Goal: Task Accomplishment & Management: Use online tool/utility

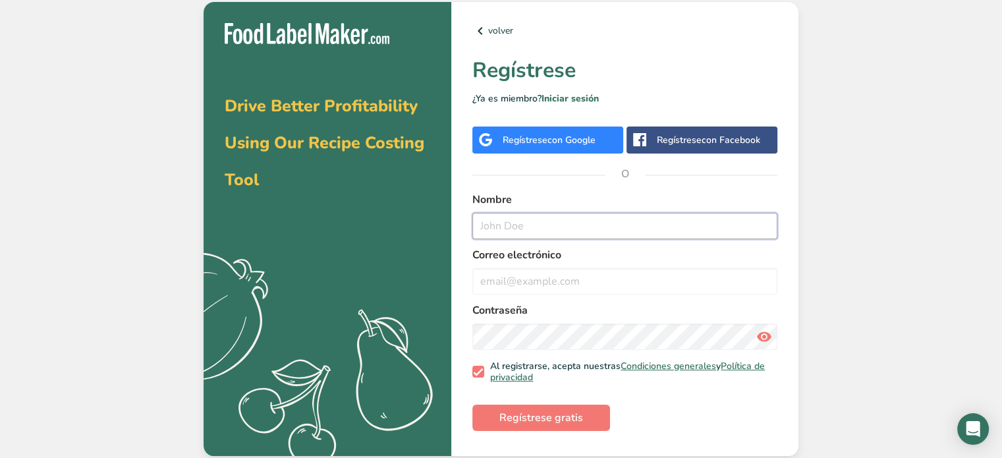
click at [535, 228] on input "text" at bounding box center [625, 226] width 305 height 26
type input "[EMAIL_ADDRESS][DOMAIN_NAME]"
click at [527, 285] on input "email" at bounding box center [625, 281] width 305 height 26
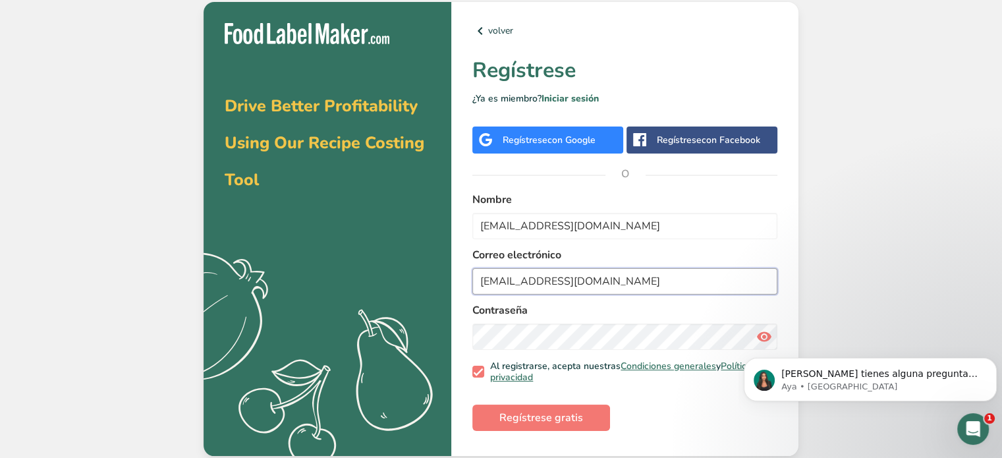
type input "[EMAIL_ADDRESS][DOMAIN_NAME]"
click at [579, 424] on span "Regístrese gratis" at bounding box center [542, 418] width 84 height 16
click at [546, 420] on span "Regístrese gratis" at bounding box center [542, 418] width 84 height 16
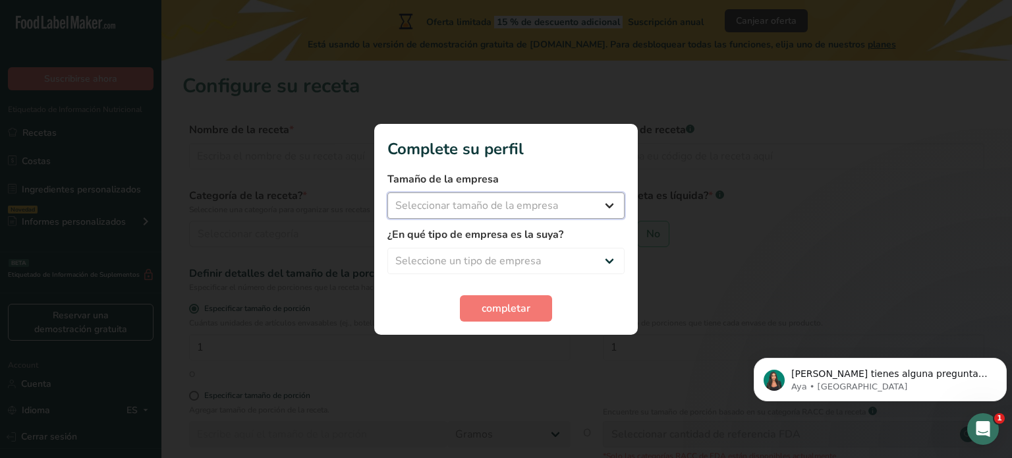
click at [603, 205] on select "Seleccionar tamaño de la empresa Menos de 10 empleados De 10 a 50 empleados De …" at bounding box center [506, 205] width 237 height 26
click at [571, 416] on div at bounding box center [506, 229] width 1012 height 458
drag, startPoint x: 571, startPoint y: 416, endPoint x: 533, endPoint y: 342, distance: 83.4
click at [533, 342] on div at bounding box center [506, 229] width 1012 height 458
click at [525, 311] on span "completar" at bounding box center [506, 309] width 49 height 16
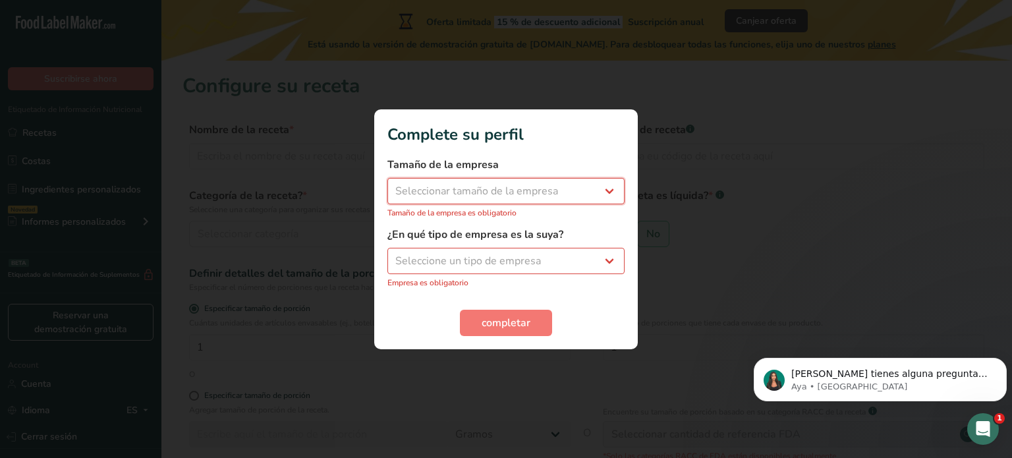
drag, startPoint x: 579, startPoint y: 190, endPoint x: 567, endPoint y: 209, distance: 22.9
click at [567, 209] on div "Tamaño de la empresa Seleccionar tamaño de la empresa Menos de 10 empleados De …" at bounding box center [506, 188] width 237 height 62
select select "1"
click at [388, 185] on select "Seleccionar tamaño de la empresa Menos de 10 empleados De 10 a 50 empleados De …" at bounding box center [506, 191] width 237 height 26
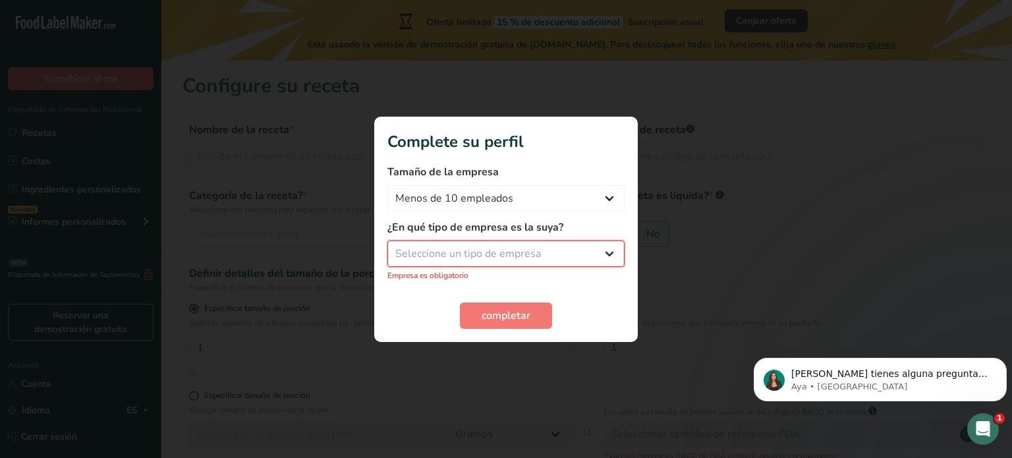
click at [569, 246] on select "Seleccione un tipo de empresa Fabricante de alimentos envasados Restaurante y c…" at bounding box center [506, 254] width 237 height 26
select select "5"
click at [388, 247] on select "Seleccione un tipo de empresa Fabricante de alimentos envasados Restaurante y c…" at bounding box center [506, 254] width 237 height 26
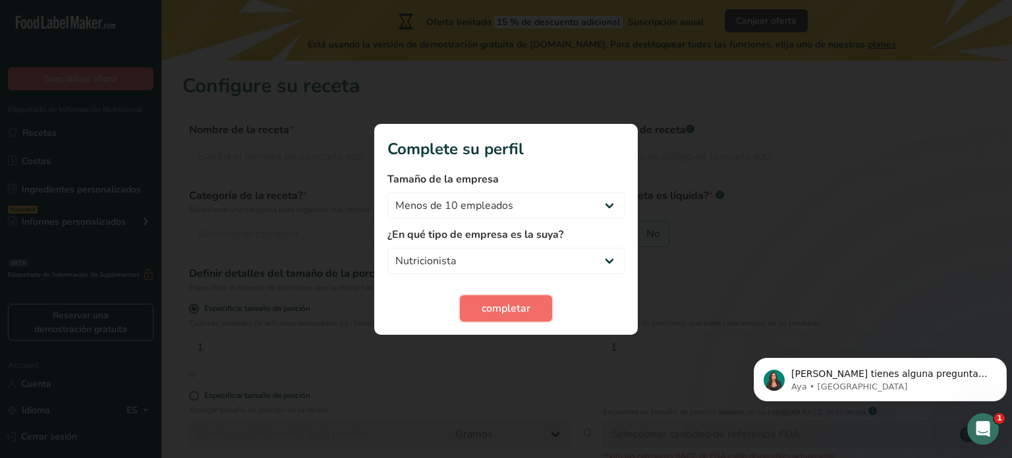
click at [534, 306] on button "completar" at bounding box center [506, 308] width 92 height 26
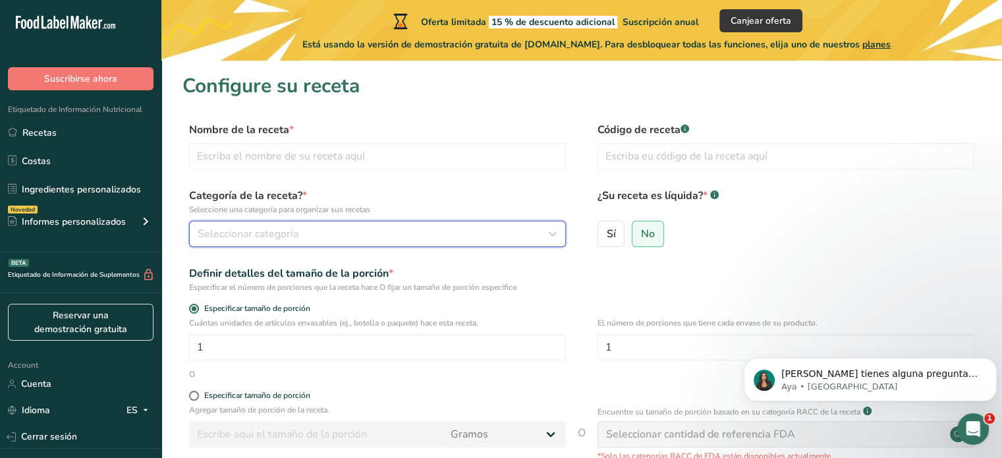
click at [545, 242] on icon "button" at bounding box center [553, 234] width 16 height 24
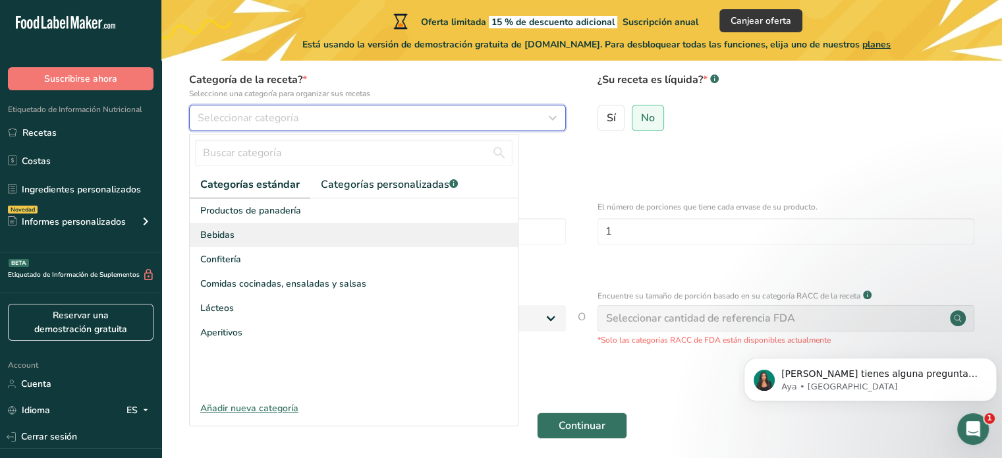
scroll to position [116, 0]
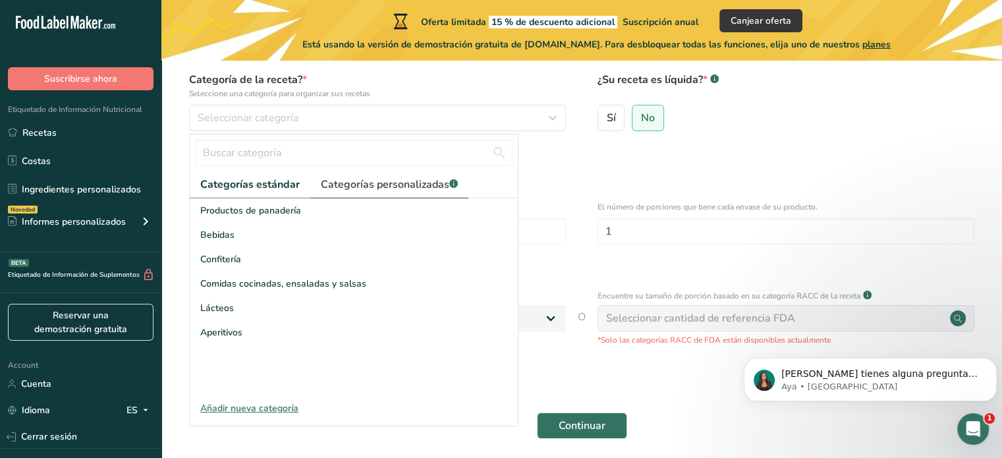
click at [355, 185] on span "Categorías personalizadas .a-a{fill:#347362;}.b-a{fill:#fff;}" at bounding box center [389, 185] width 137 height 16
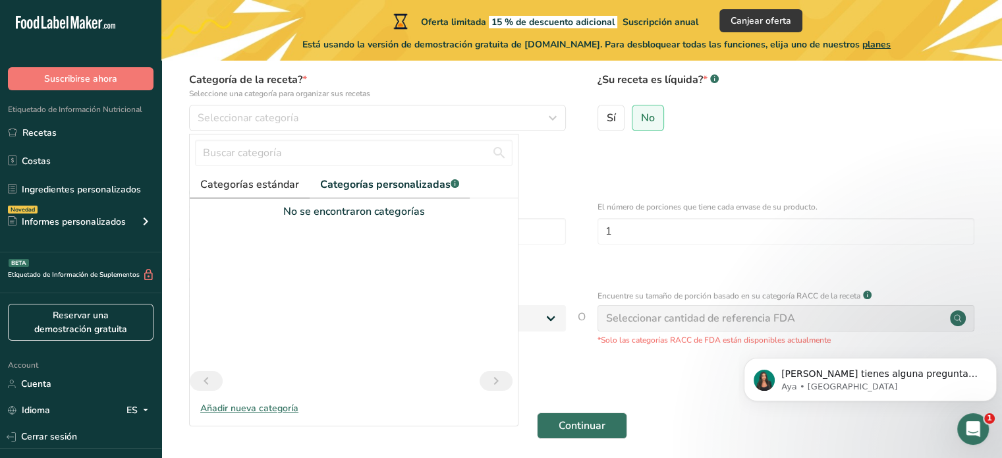
click at [248, 183] on span "Categorías estándar" at bounding box center [249, 185] width 99 height 16
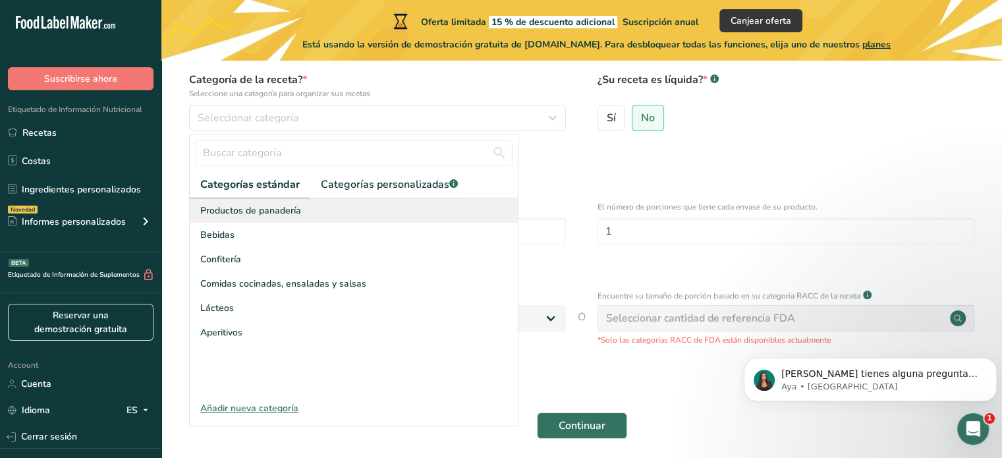
click at [281, 221] on div "Productos de panadería" at bounding box center [354, 210] width 328 height 24
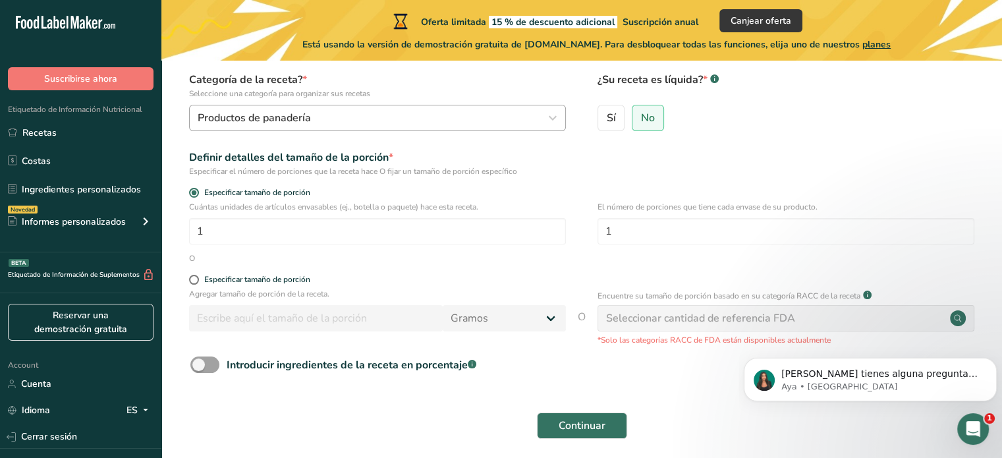
scroll to position [0, 0]
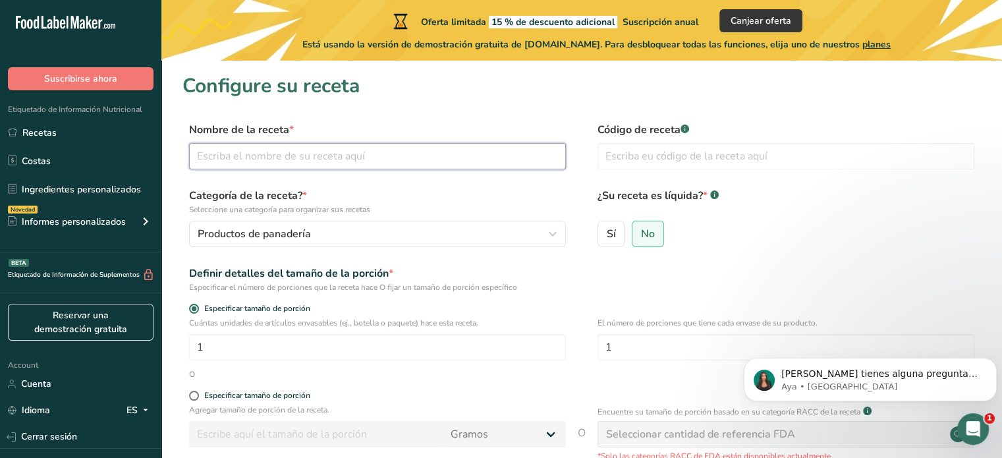
click at [343, 158] on input "text" at bounding box center [377, 156] width 377 height 26
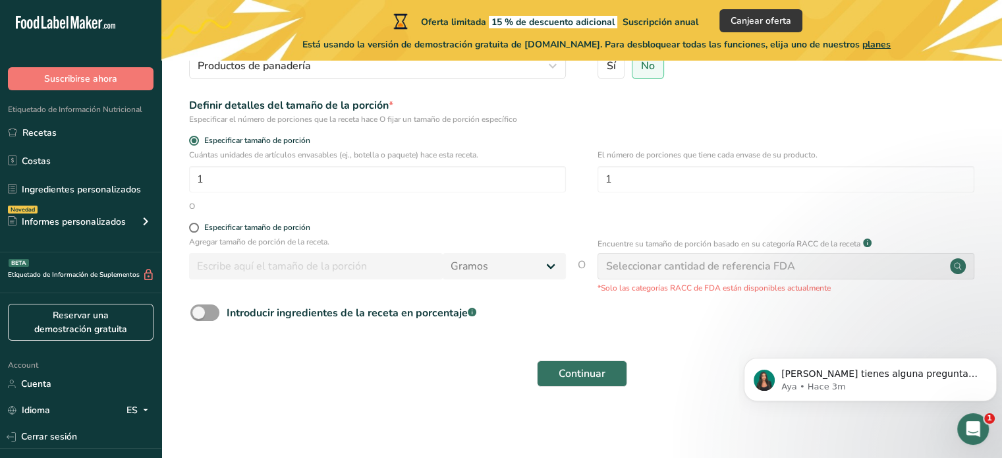
scroll to position [136, 0]
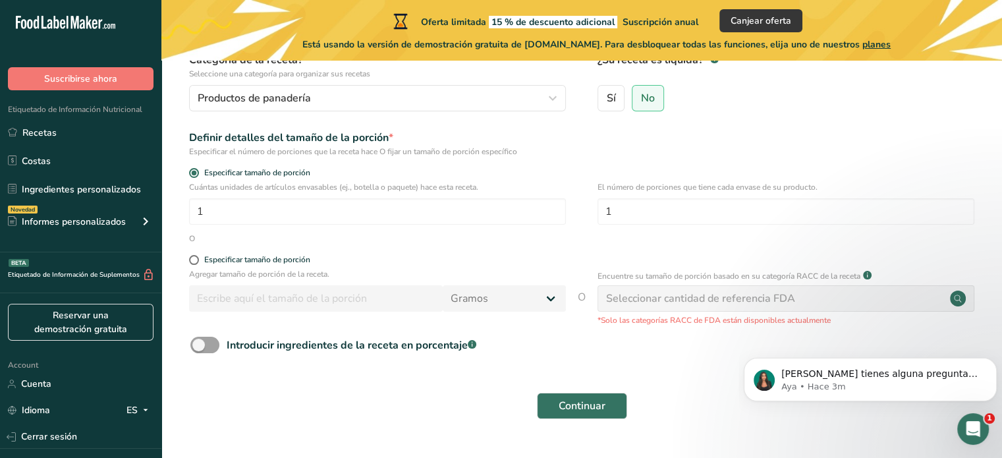
click at [337, 296] on div "Gramos kg mg mcg libras onza [GEOGRAPHIC_DATA] mL onza líquida [GEOGRAPHIC_DATA…" at bounding box center [377, 298] width 377 height 26
click at [611, 219] on form "Nombre de la receta * Código de receta .a-a{fill:#347362;}.b-a{fill:#fff;} Cate…" at bounding box center [582, 206] width 799 height 441
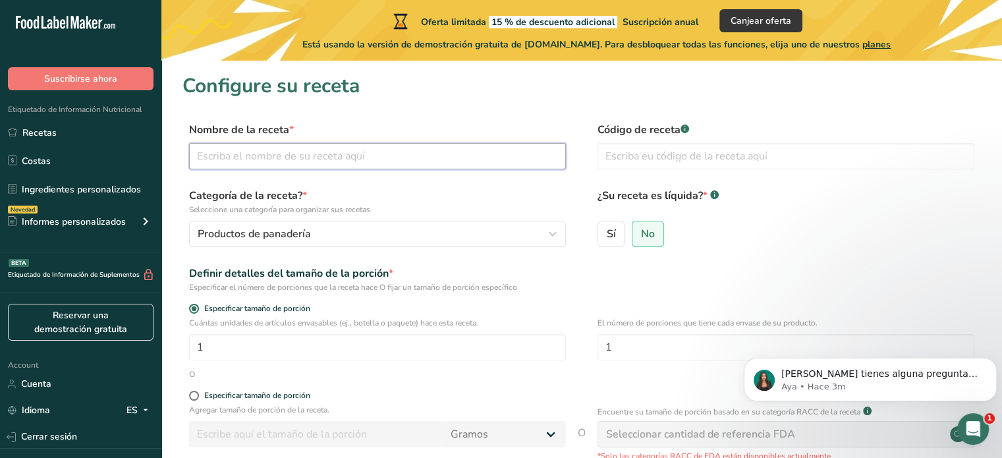
click at [404, 165] on input "text" at bounding box center [377, 156] width 377 height 26
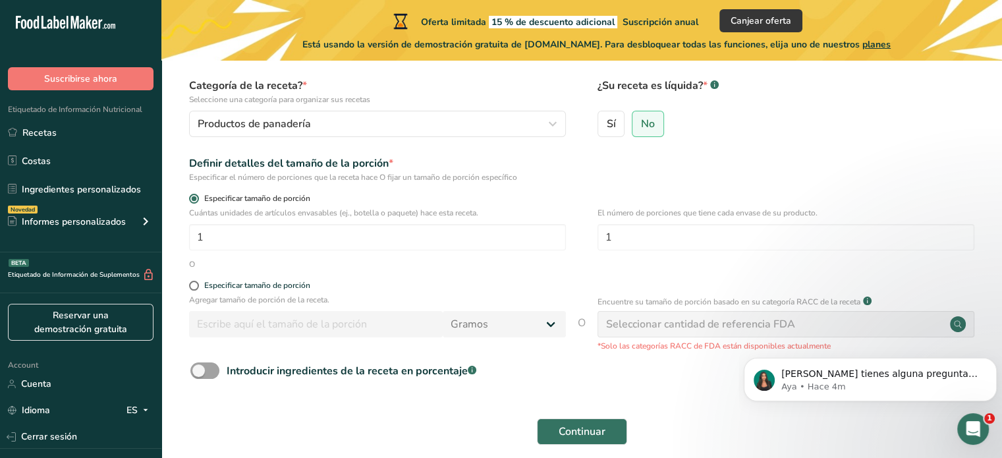
scroll to position [111, 0]
type input "benut"
click at [580, 429] on span "Continuar" at bounding box center [582, 431] width 47 height 16
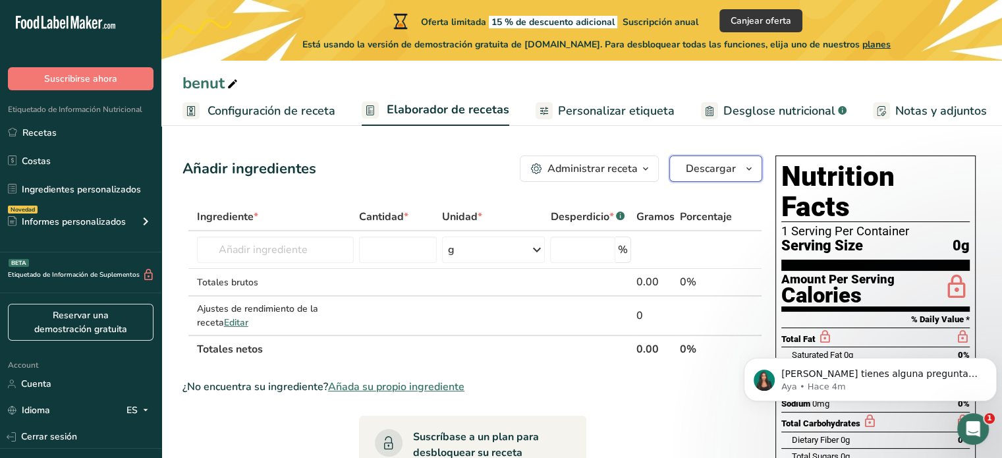
click at [721, 179] on button "Descargar" at bounding box center [716, 169] width 93 height 26
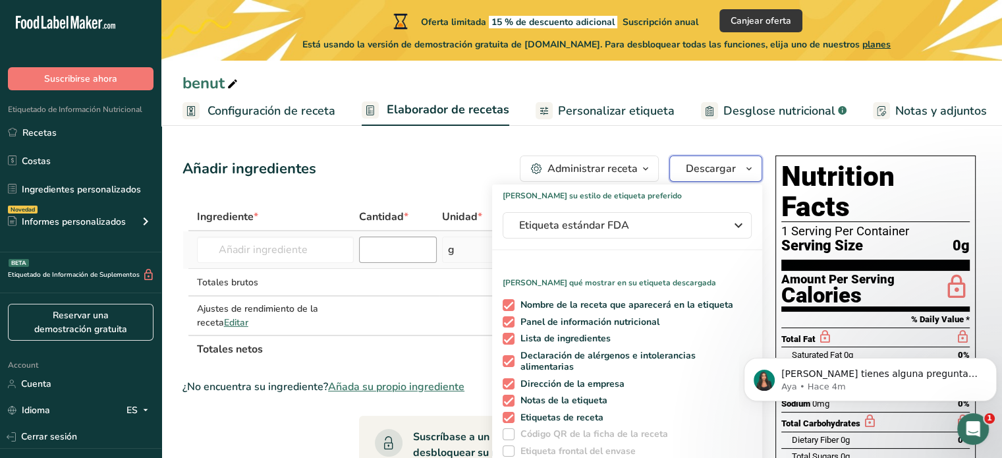
drag, startPoint x: 721, startPoint y: 179, endPoint x: 420, endPoint y: 260, distance: 312.1
click at [420, 260] on div "Añadir ingredientes Administrar receta Eliminar receta Duplicar receta Escalar …" at bounding box center [477, 442] width 588 height 585
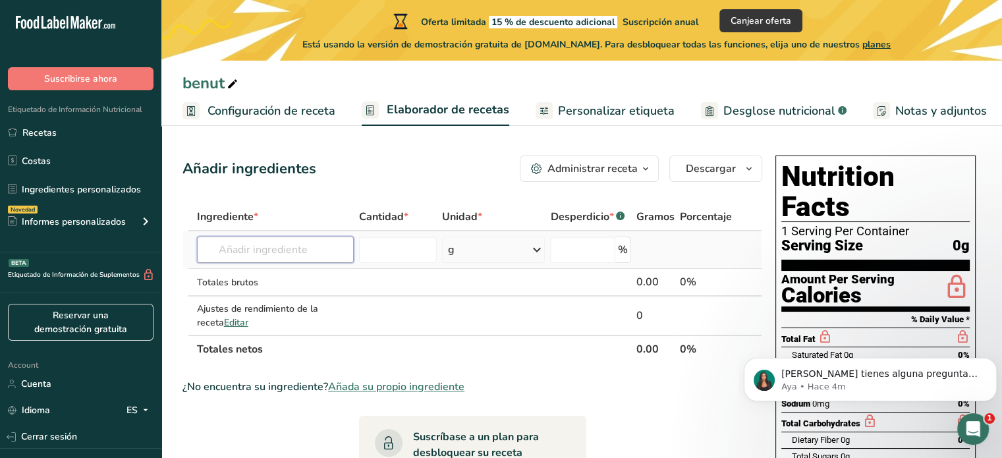
click at [252, 247] on input "text" at bounding box center [275, 250] width 157 height 26
type input "avena integral"
click at [398, 245] on input "number" at bounding box center [398, 250] width 78 height 26
click at [316, 246] on input "text" at bounding box center [275, 250] width 157 height 26
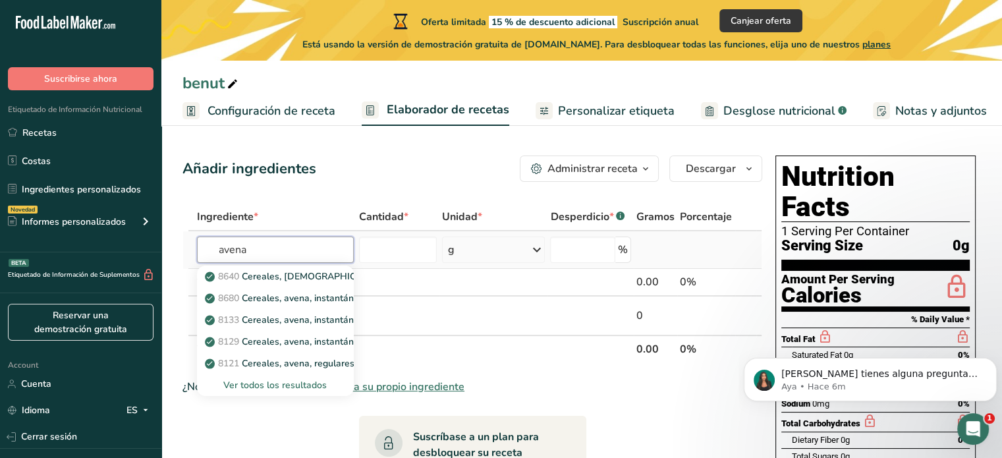
type input "avena"
click at [302, 390] on div "Ver todos los resultados" at bounding box center [276, 385] width 136 height 14
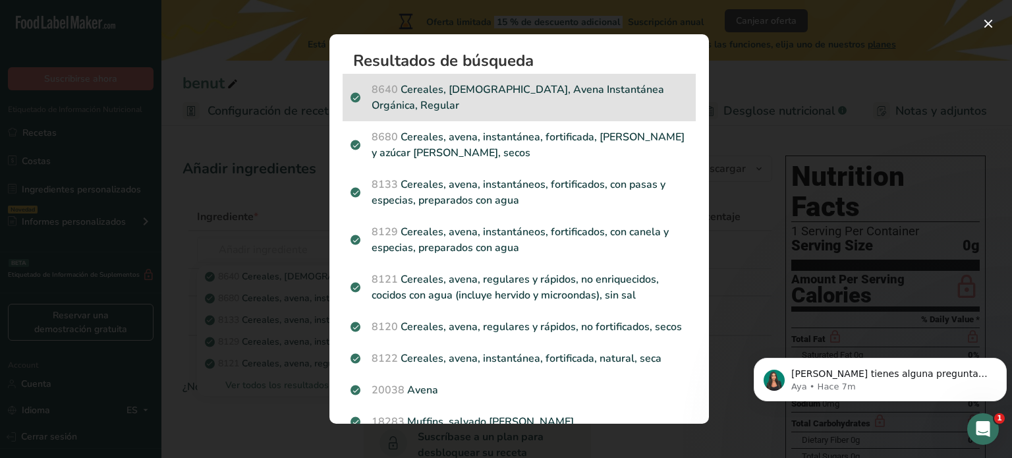
click at [580, 88] on p "8640 Cereales, QUAKER, Avena Instantánea Orgánica, Regular" at bounding box center [519, 98] width 337 height 32
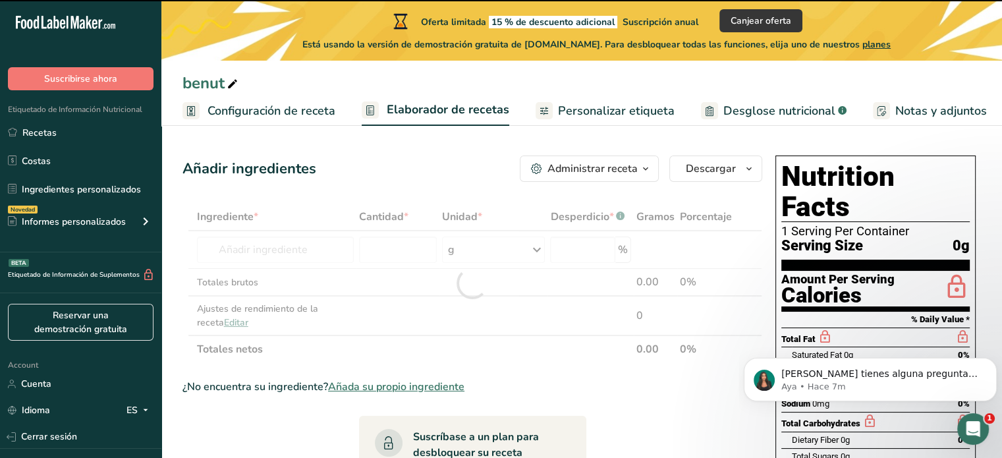
type input "0"
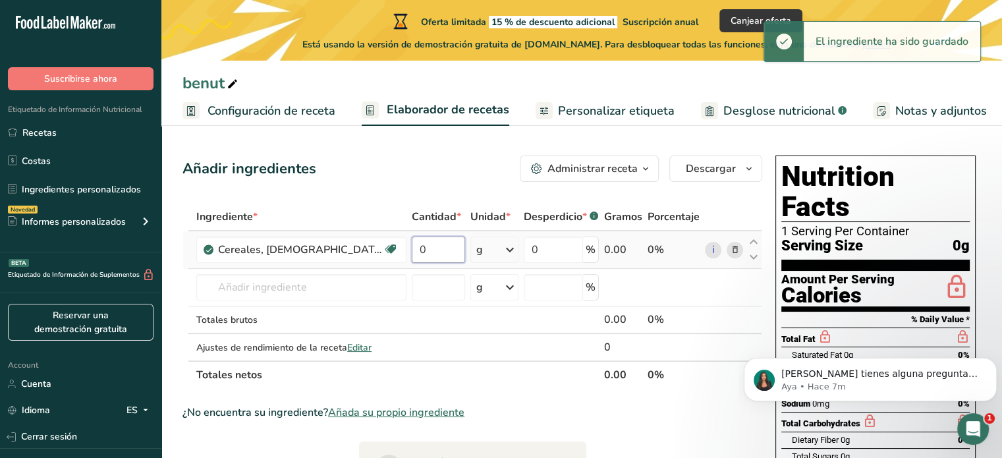
click at [453, 252] on input "0" at bounding box center [438, 250] width 53 height 26
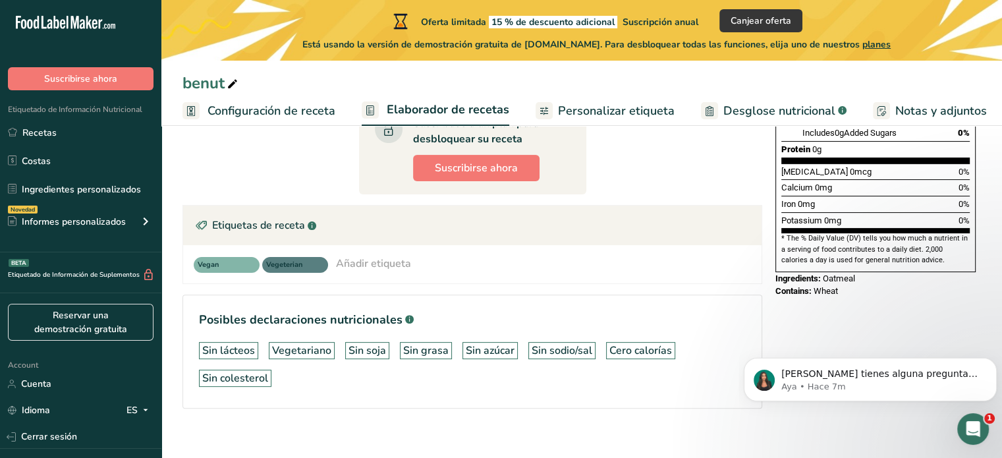
scroll to position [350, 0]
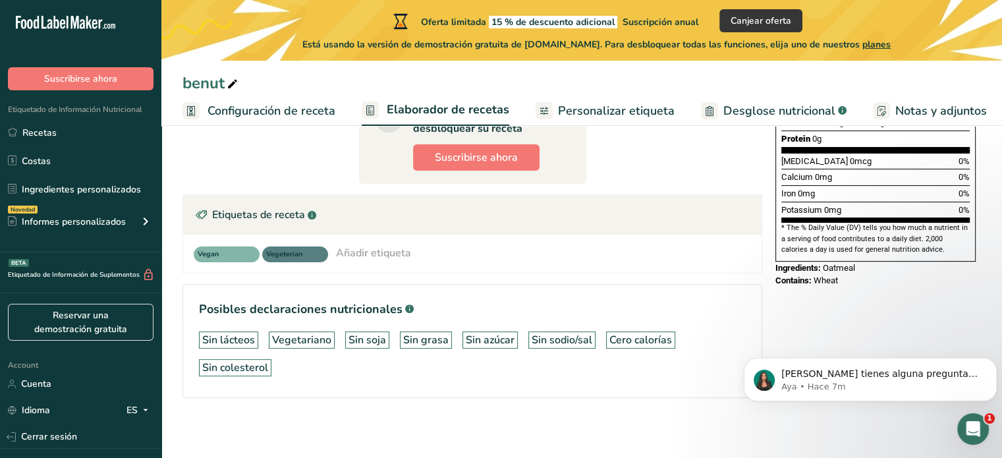
type input "0"
click at [453, 252] on div "Vegan Vegeterian Añadir etiqueta Etiquetas estándar Etiquetas personalizadas Fu…" at bounding box center [473, 253] width 558 height 17
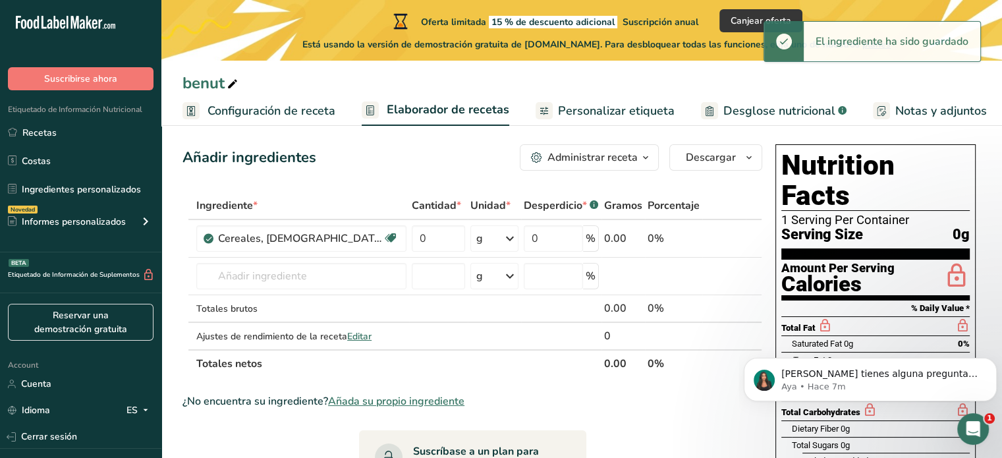
scroll to position [0, 0]
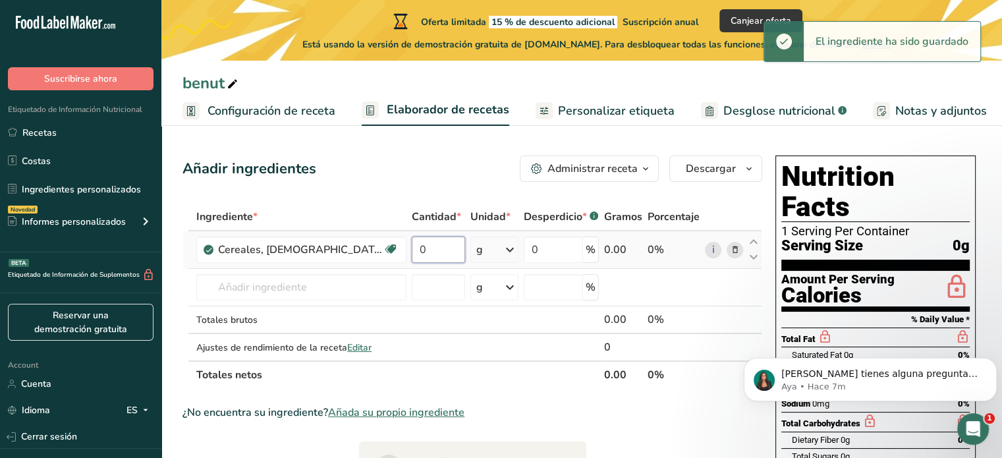
click at [453, 252] on input "0" at bounding box center [438, 250] width 53 height 26
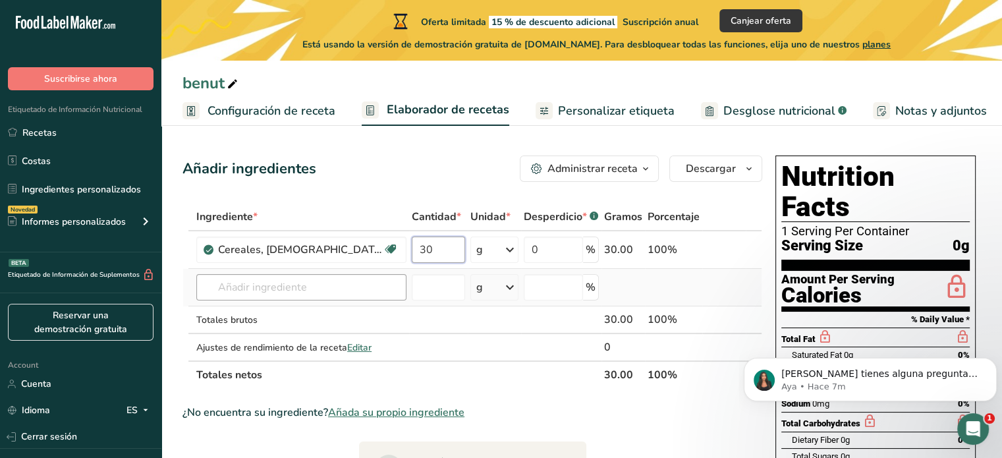
type input "30"
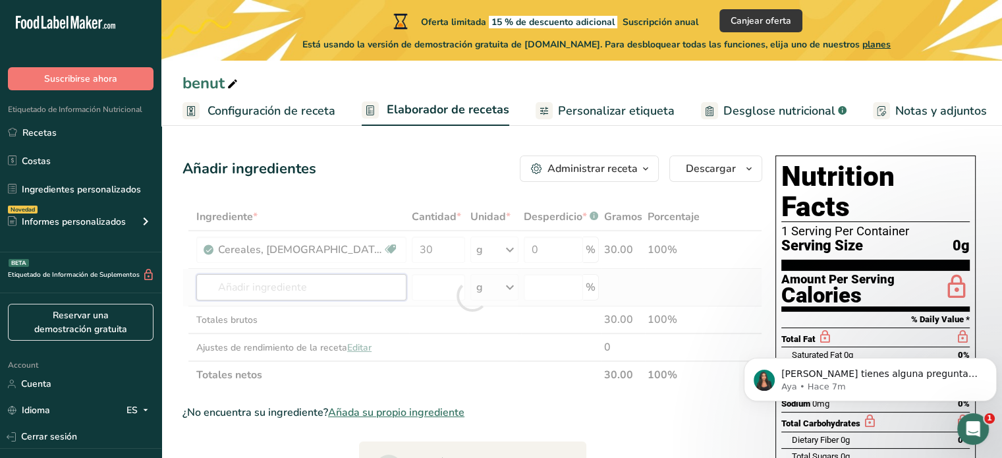
click at [356, 281] on div "Ingrediente * Cantidad * Unidad * Desperdicio * .a-a{fill:#347362;}.b-a{fill:#f…" at bounding box center [473, 296] width 580 height 186
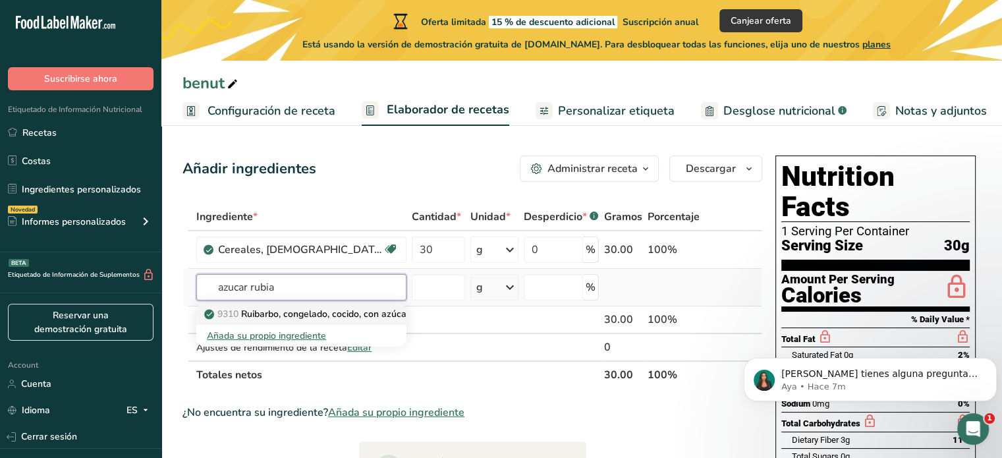
type input "azucar rubia"
click at [355, 316] on p "9310 Ruibarbo, congelado, cocido, con azúcar" at bounding box center [308, 314] width 203 height 14
type input "Rhubarb, frozen, cooked, with sugar"
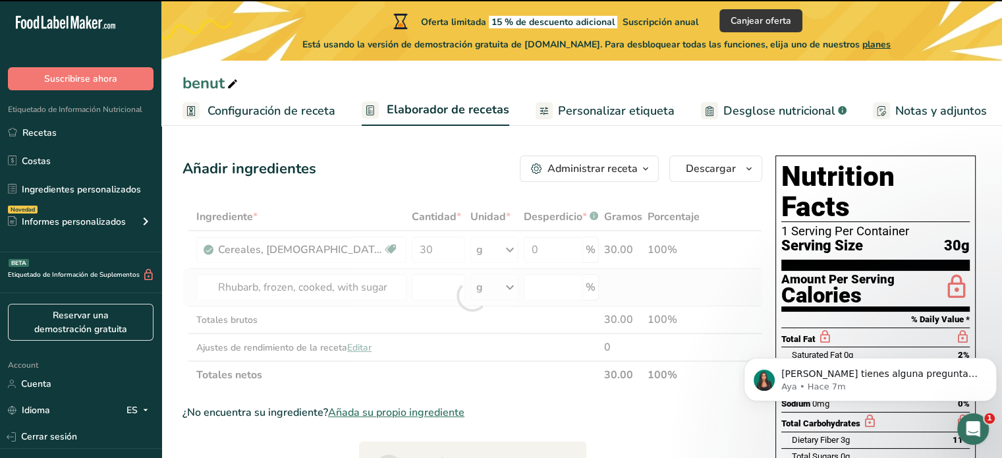
type input "0"
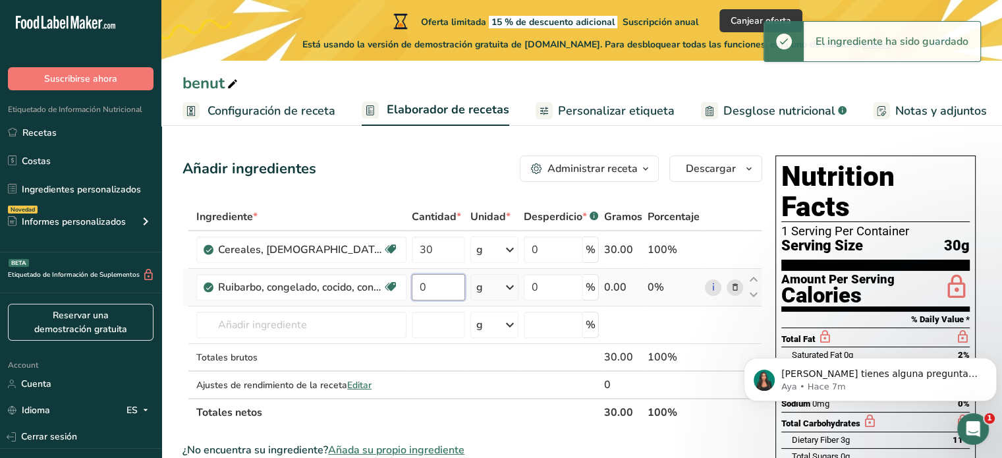
click at [421, 287] on input "0" at bounding box center [438, 287] width 53 height 26
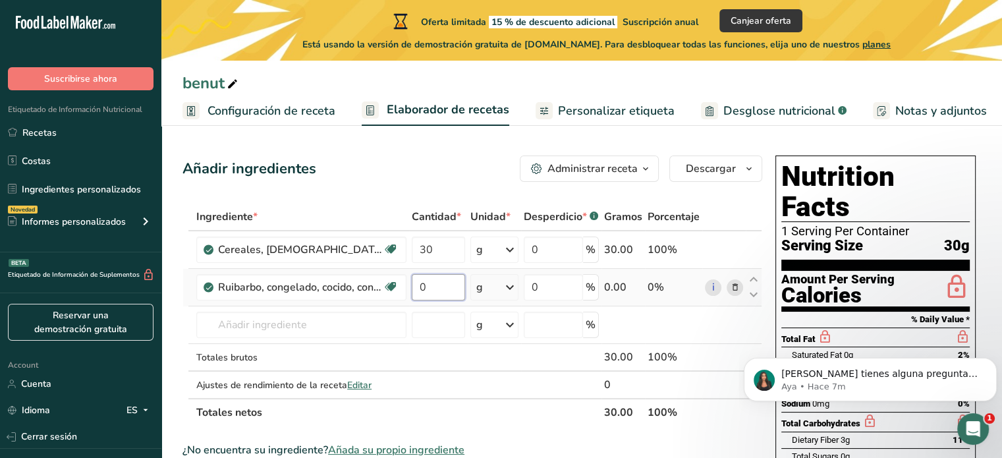
click at [451, 292] on input "0" at bounding box center [438, 287] width 53 height 26
type input "20"
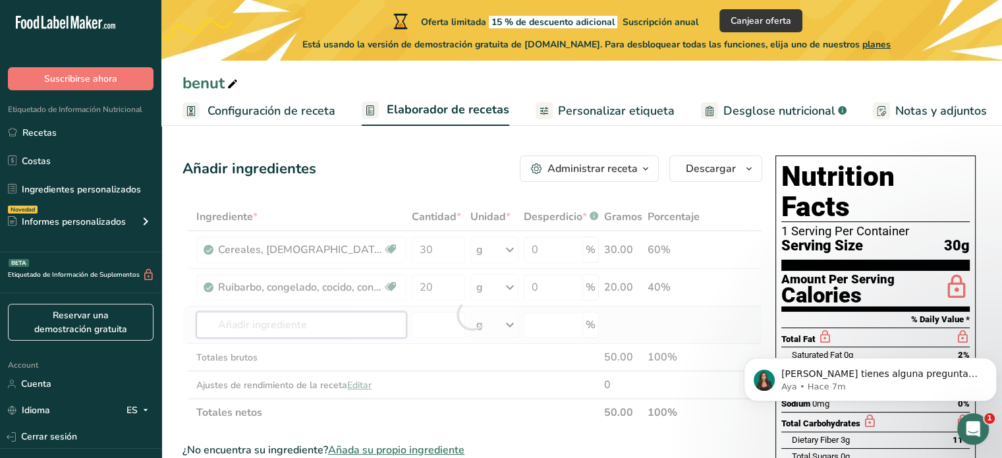
click at [351, 328] on div "Ingrediente * Cantidad * Unidad * Desperdicio * .a-a{fill:#347362;}.b-a{fill:#f…" at bounding box center [473, 314] width 580 height 223
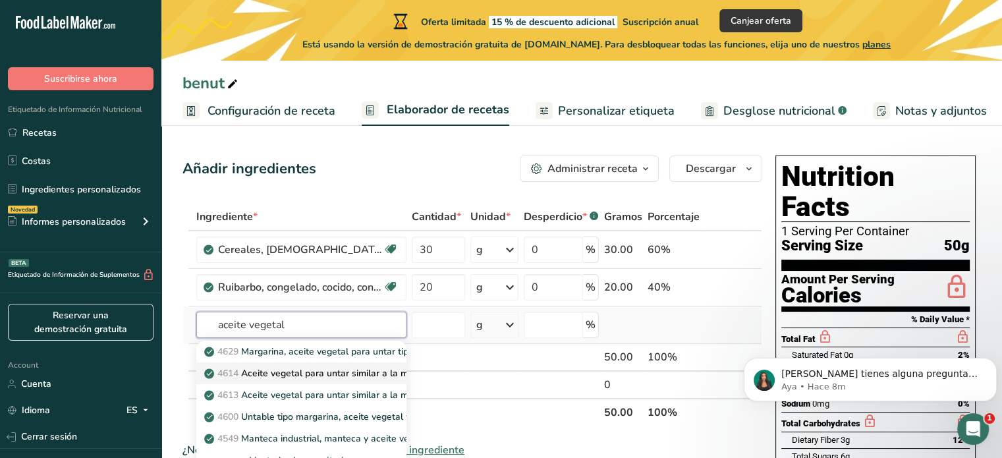
type input "aceite vegetal"
click at [360, 374] on p "4614 Aceite vegetal para untar similar a la margarina, 60 % de grasa, barra/tar…" at bounding box center [417, 373] width 420 height 14
type input "Margarine-like, vegetable oil spread, 60% fat, stick/tub/bottle, with salt"
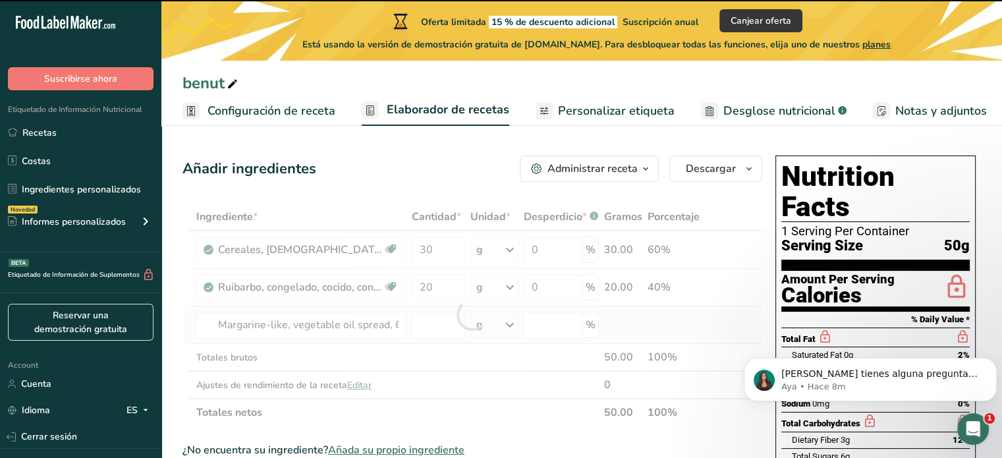
type input "0"
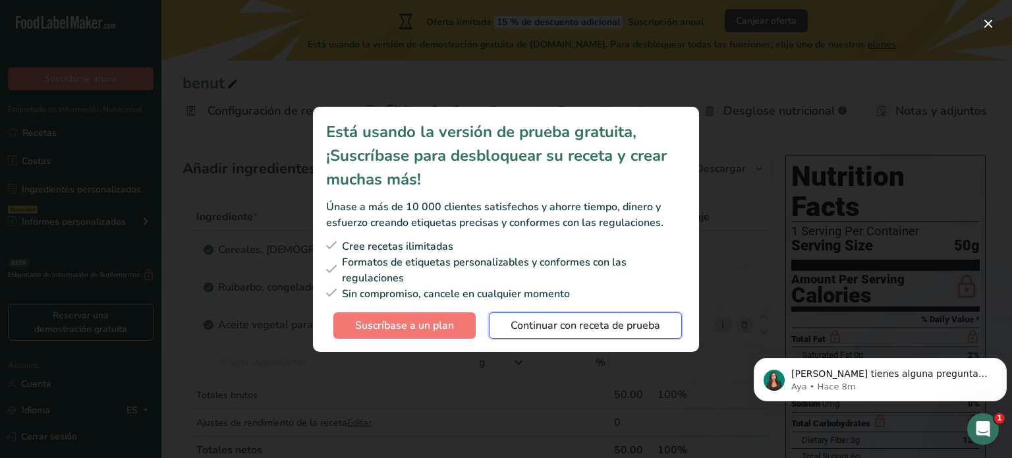
click at [519, 322] on span "Continuar con receta de prueba" at bounding box center [586, 326] width 150 height 16
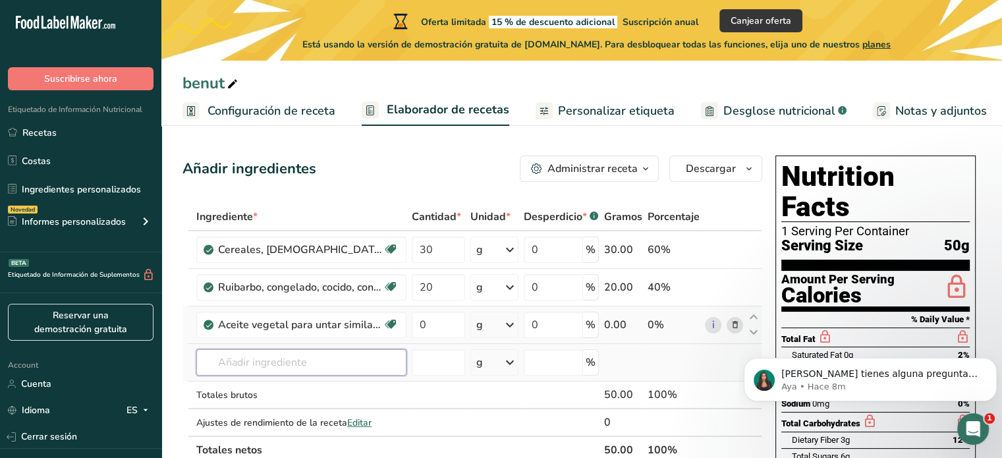
click at [334, 365] on input "text" at bounding box center [301, 362] width 210 height 26
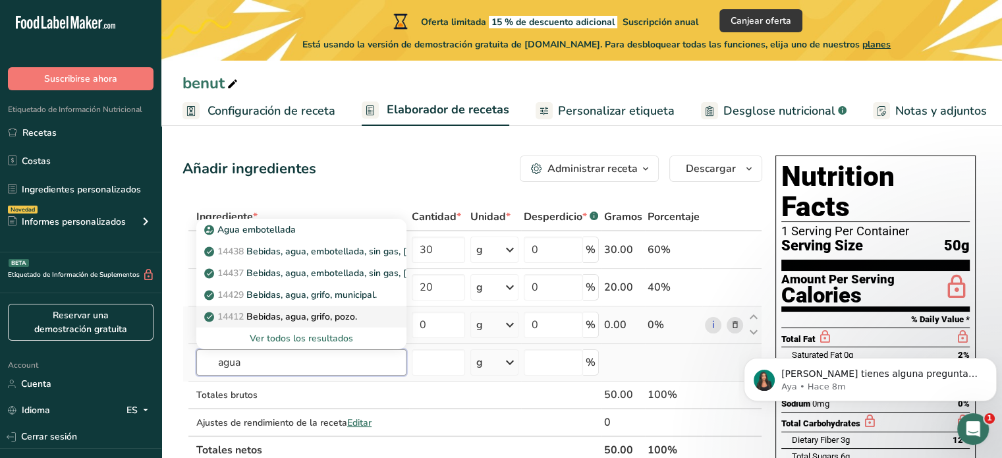
type input "agua"
click at [385, 313] on link "14412 Bebidas, agua, grifo, pozo." at bounding box center [301, 317] width 210 height 22
type input "Beverages, water, tap, well"
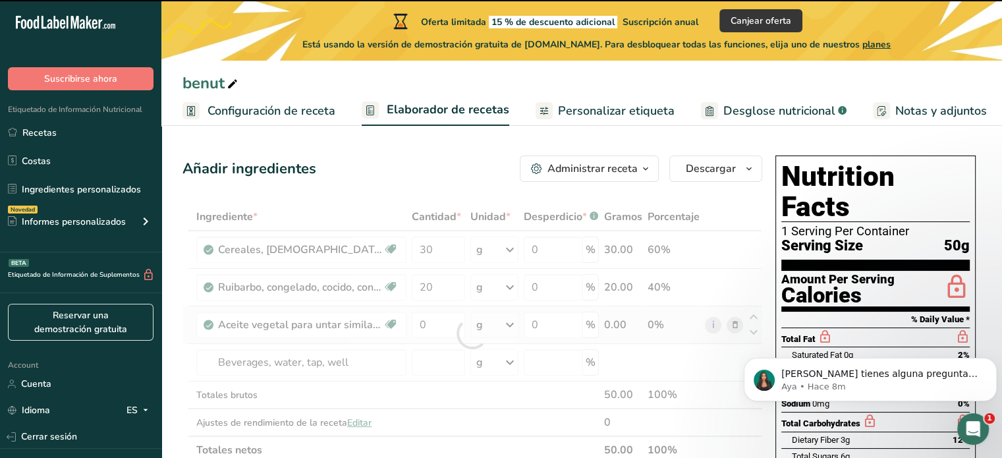
type input "0"
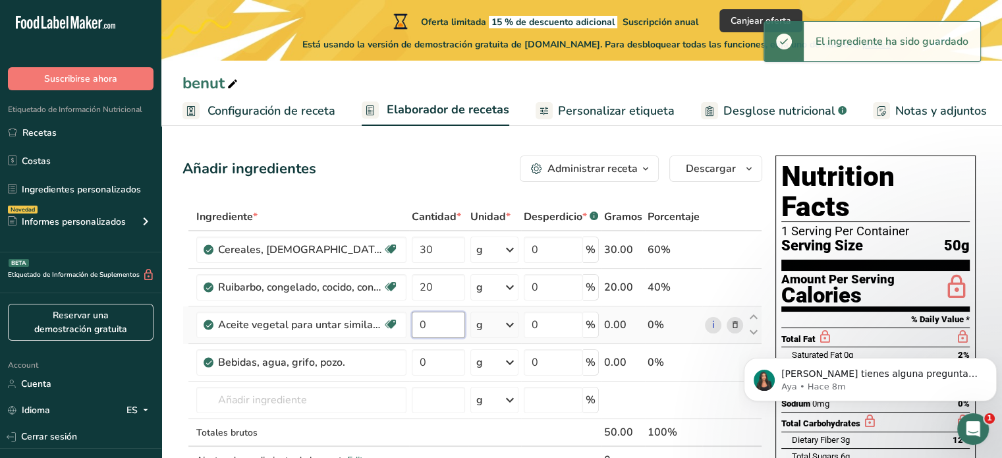
click at [448, 337] on input "0" at bounding box center [438, 325] width 53 height 26
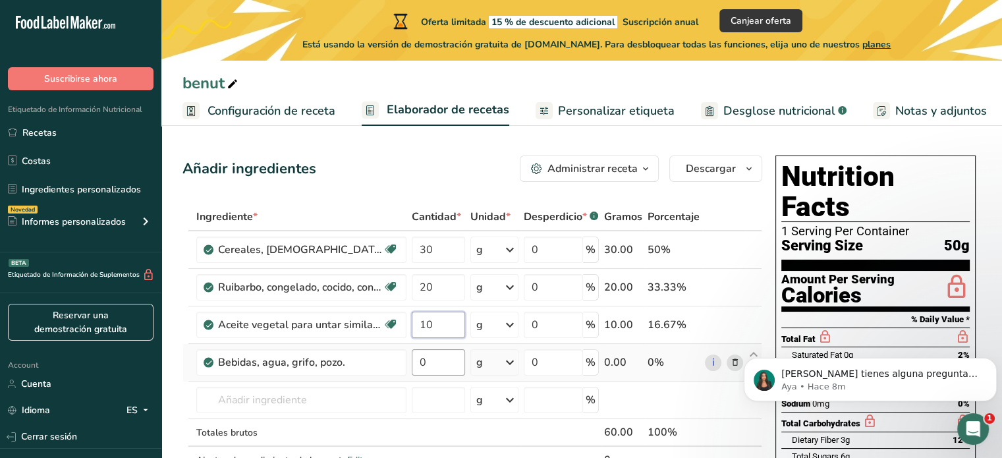
type input "10"
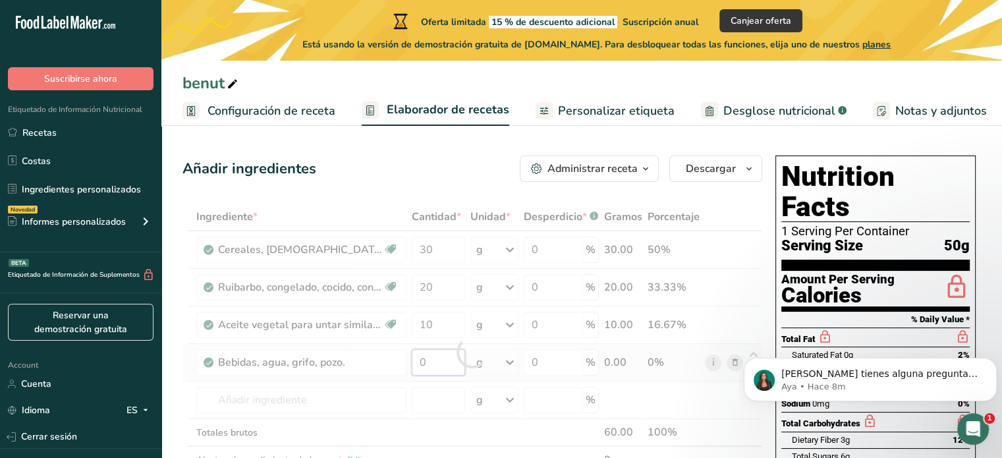
click at [448, 355] on div "Ingrediente * Cantidad * Unidad * Desperdicio * .a-a{fill:#347362;}.b-a{fill:#f…" at bounding box center [473, 352] width 580 height 299
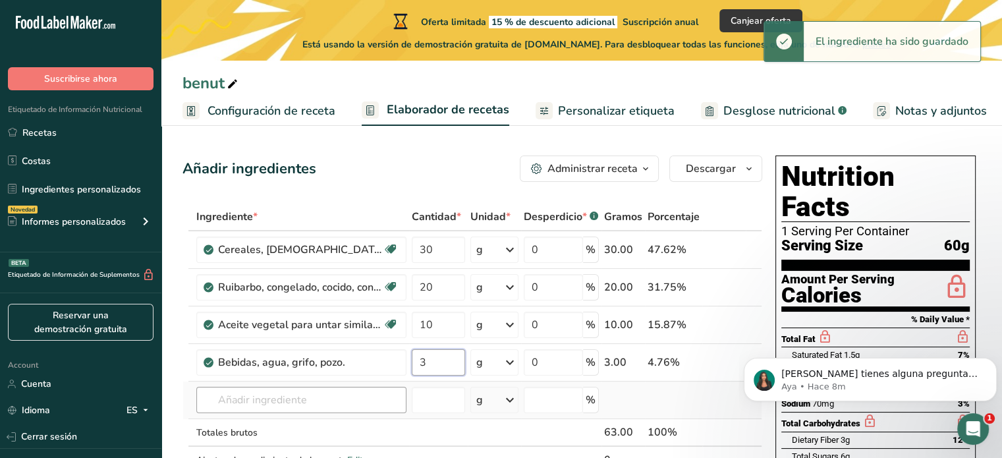
type input "3"
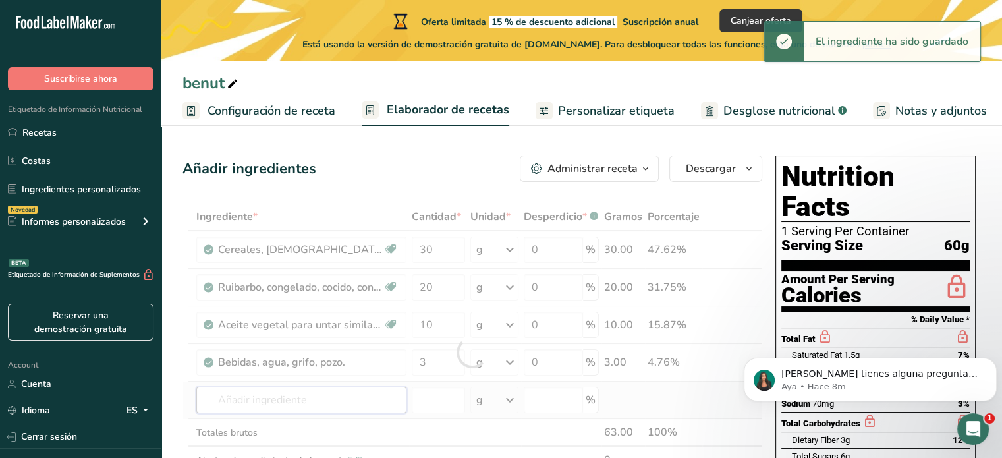
click at [352, 402] on div "Ingrediente * Cantidad * Unidad * Desperdicio * .a-a{fill:#347362;}.b-a{fill:#f…" at bounding box center [473, 352] width 580 height 299
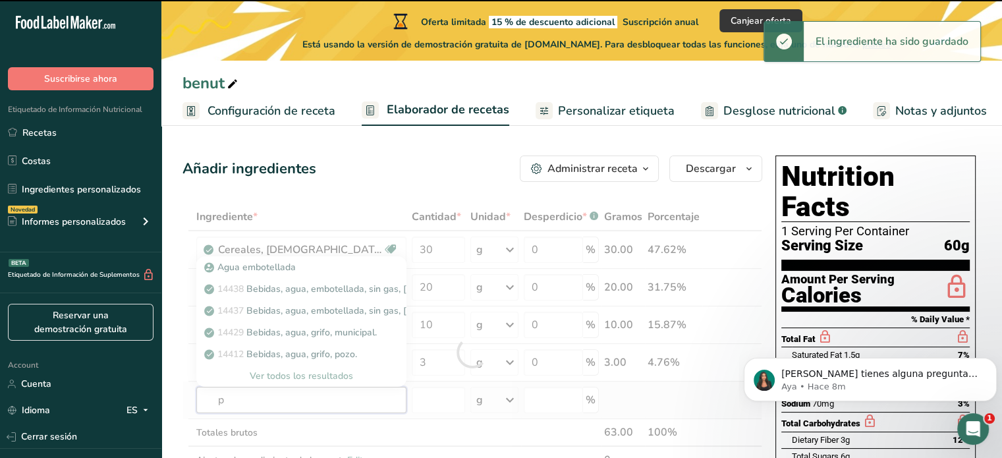
type input "po"
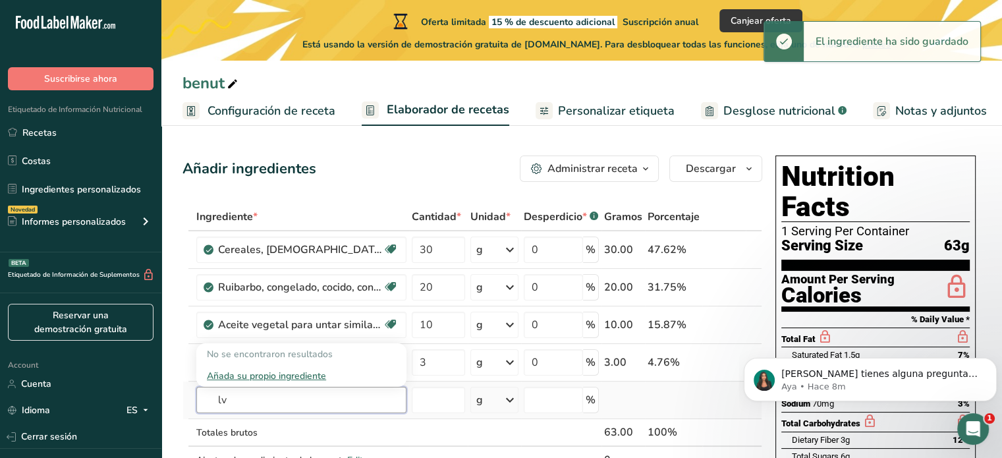
type input "l"
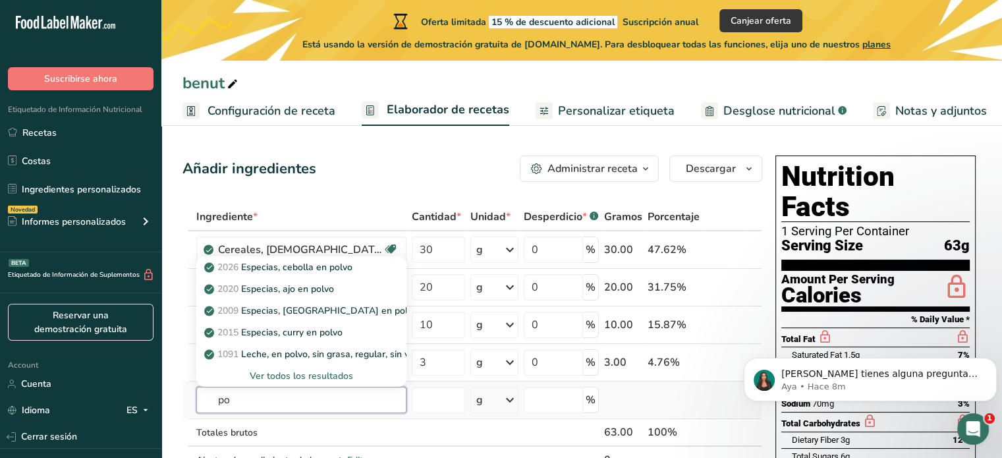
type input "p"
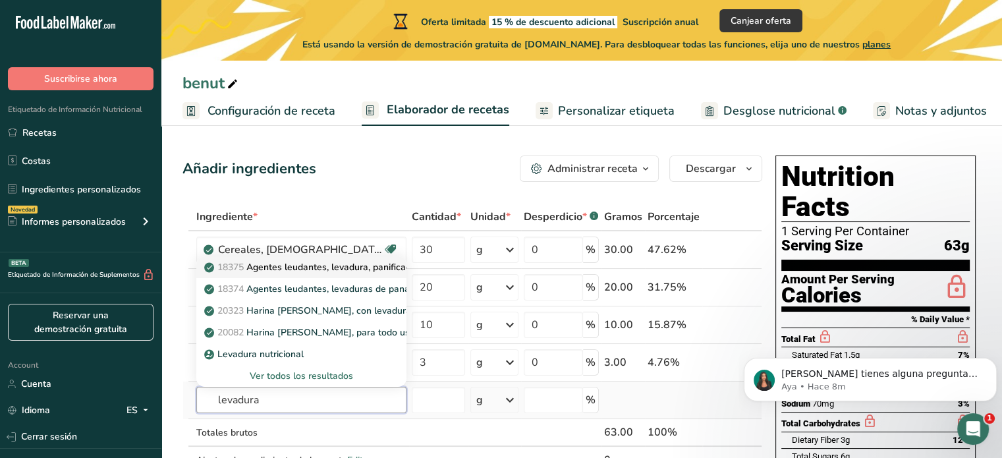
type input "levadura"
click at [371, 270] on p "18375 Agentes leudantes, levadura, panificación, activos secos." at bounding box center [346, 267] width 279 height 14
type input "Leavening agents, yeast, baker's, active dry"
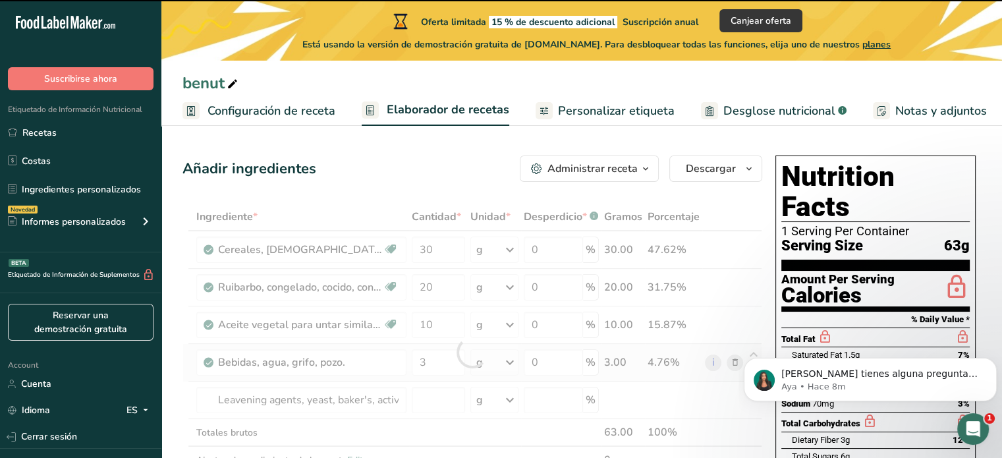
type input "0"
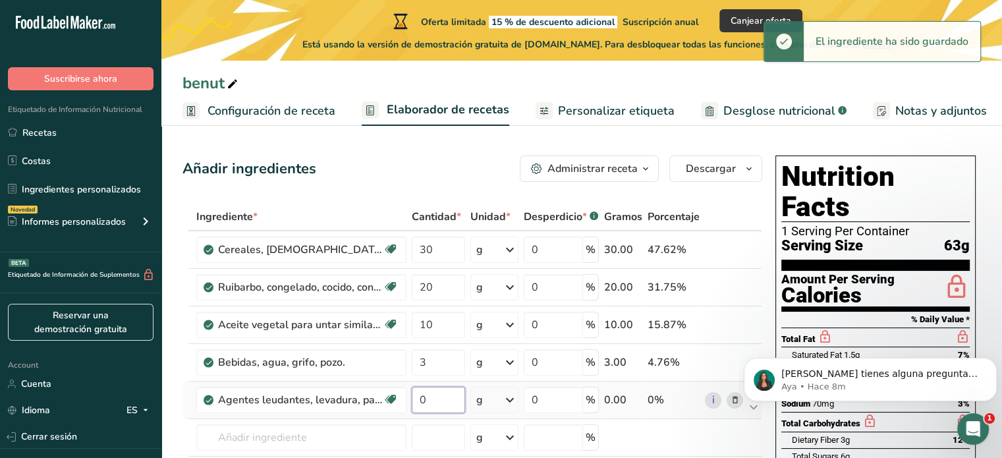
click at [430, 399] on input "0" at bounding box center [438, 400] width 53 height 26
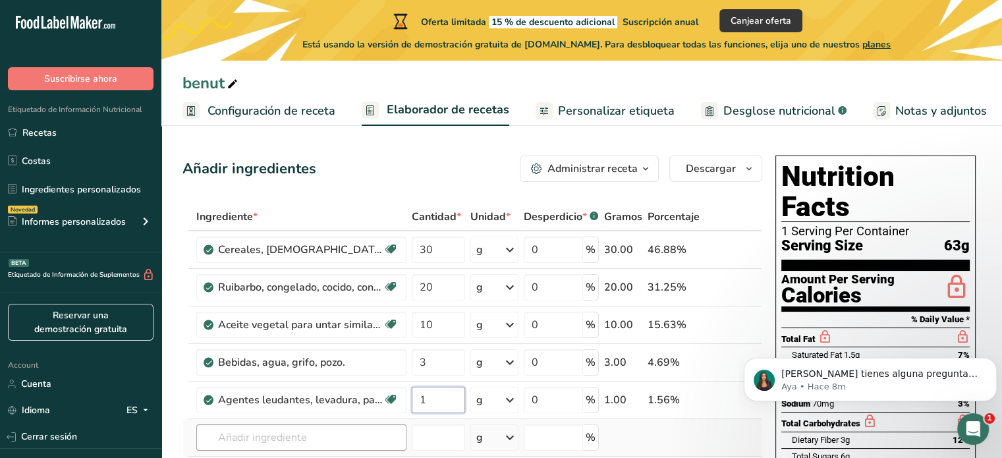
type input "1"
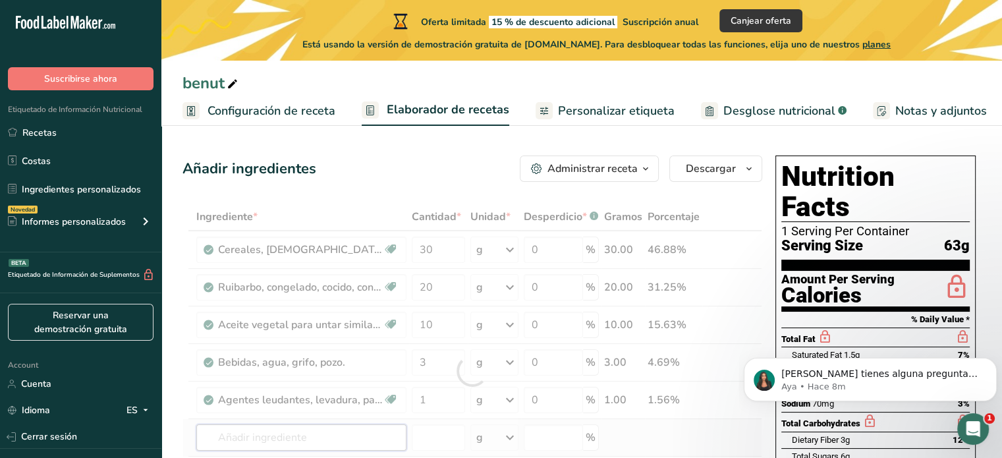
click at [372, 439] on div "Ingrediente * Cantidad * Unidad * Desperdicio * .a-a{fill:#347362;}.b-a{fill:#f…" at bounding box center [473, 371] width 580 height 336
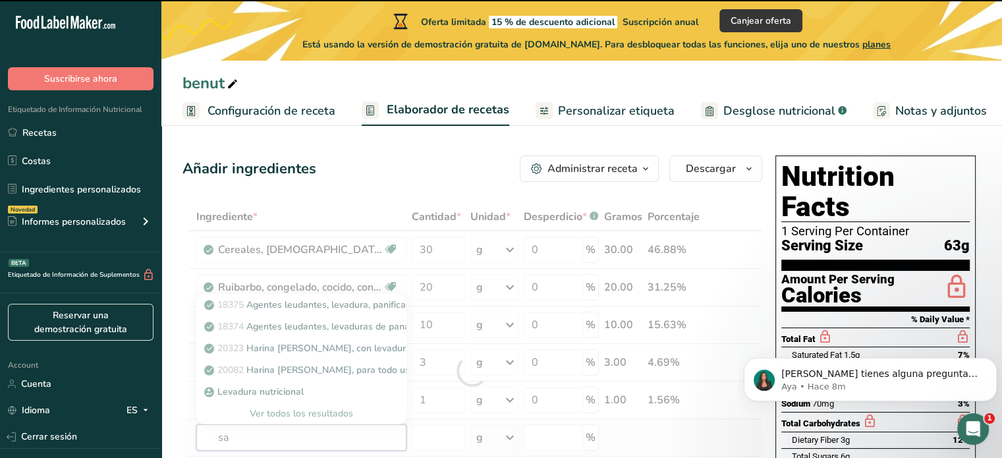
type input "sal"
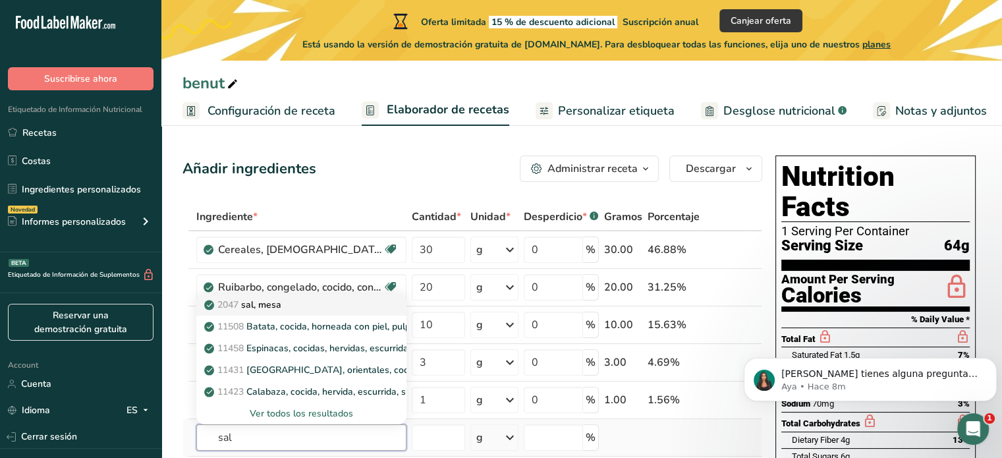
type input "sal"
click at [327, 303] on div "2047 sal, [GEOGRAPHIC_DATA]" at bounding box center [291, 305] width 168 height 14
type input "Salt, table"
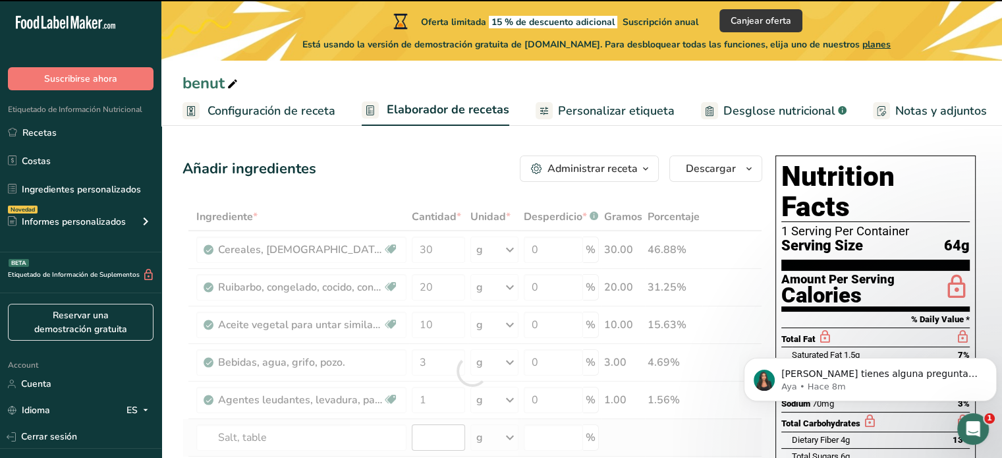
type input "0"
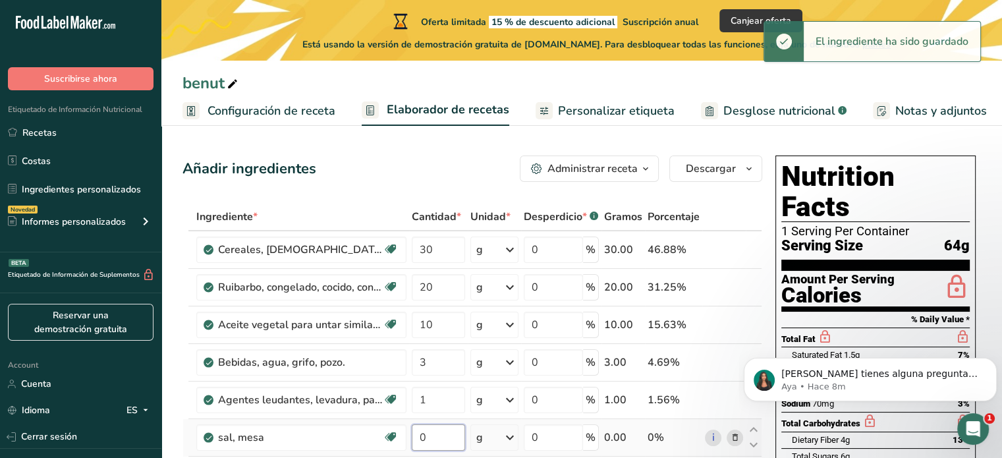
click at [441, 433] on input "0" at bounding box center [438, 437] width 53 height 26
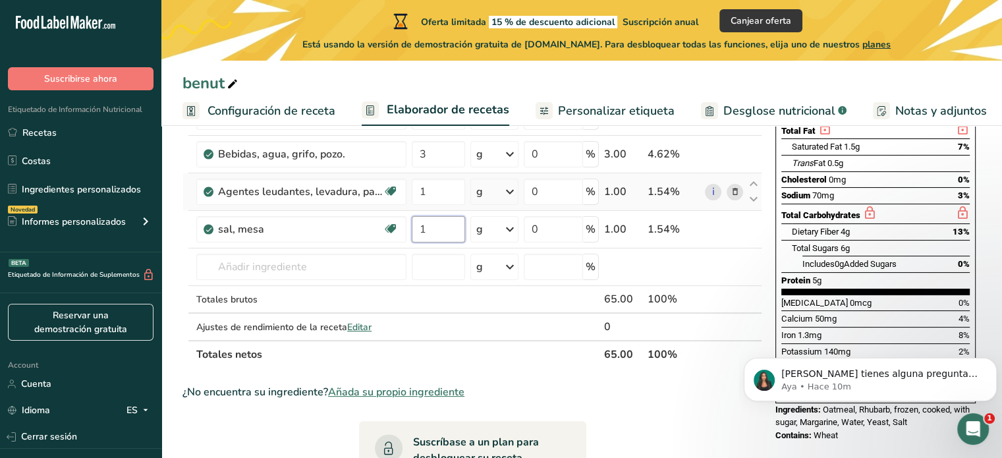
scroll to position [216, 0]
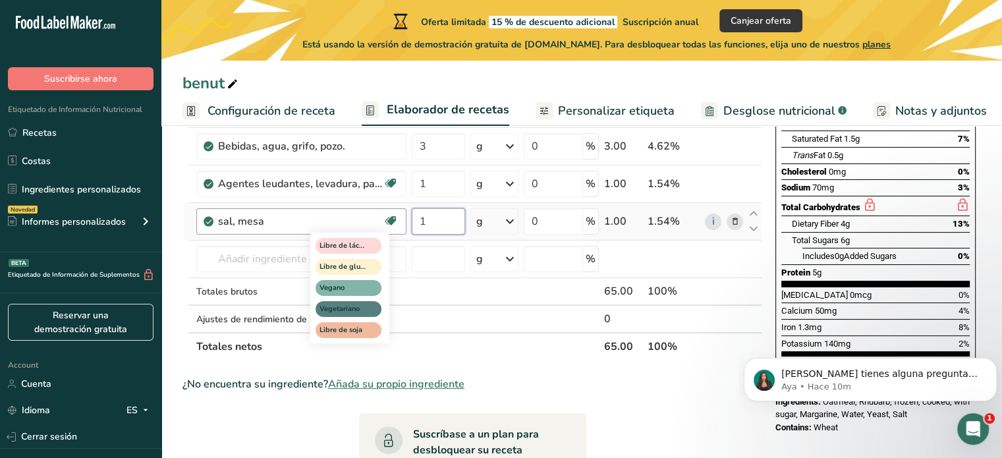
type input "1"
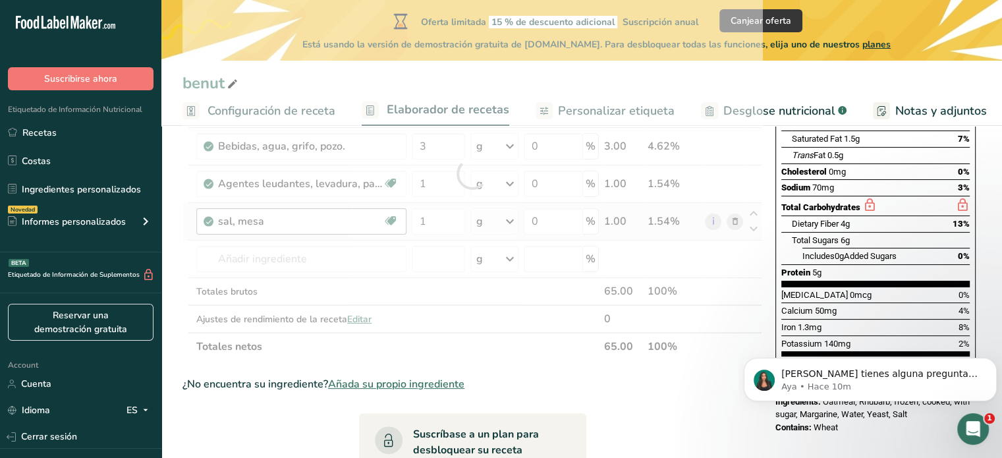
click at [398, 256] on div "Ingrediente * Cantidad * Unidad * Desperdicio * .a-a{fill:#347362;}.b-a{fill:#f…" at bounding box center [473, 174] width 580 height 374
click at [398, 256] on div at bounding box center [473, 174] width 580 height 374
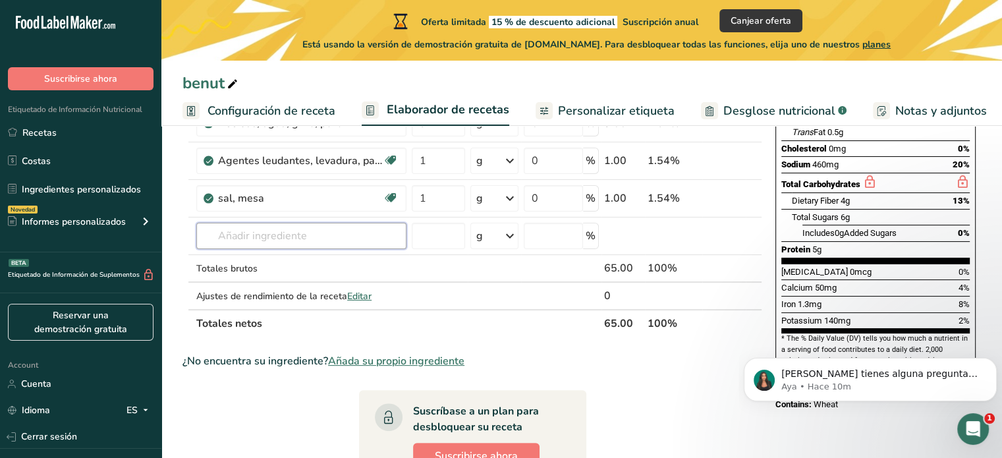
scroll to position [246, 0]
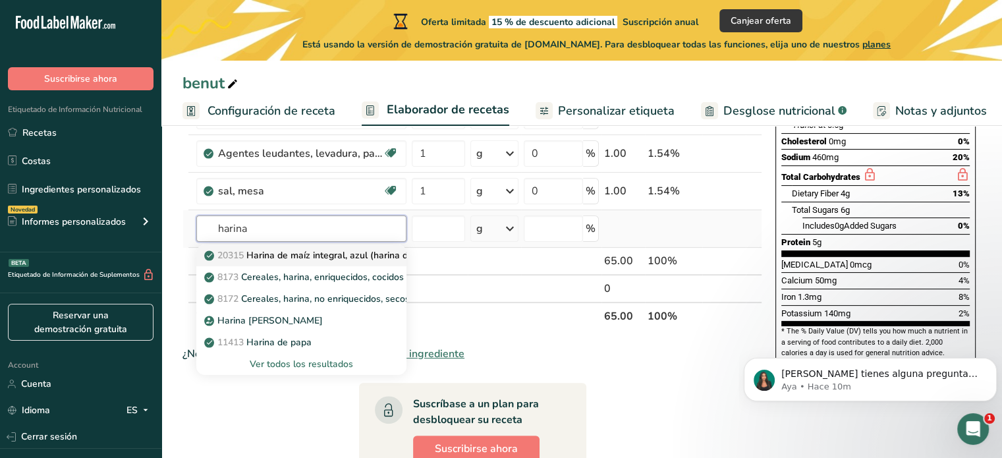
type input "harina"
click at [372, 256] on p "20315 Harina de maíz integral, azul (harina de maíz morado)" at bounding box center [340, 255] width 267 height 14
type input "Corn flour, whole-grain, blue (harina de maiz morado)"
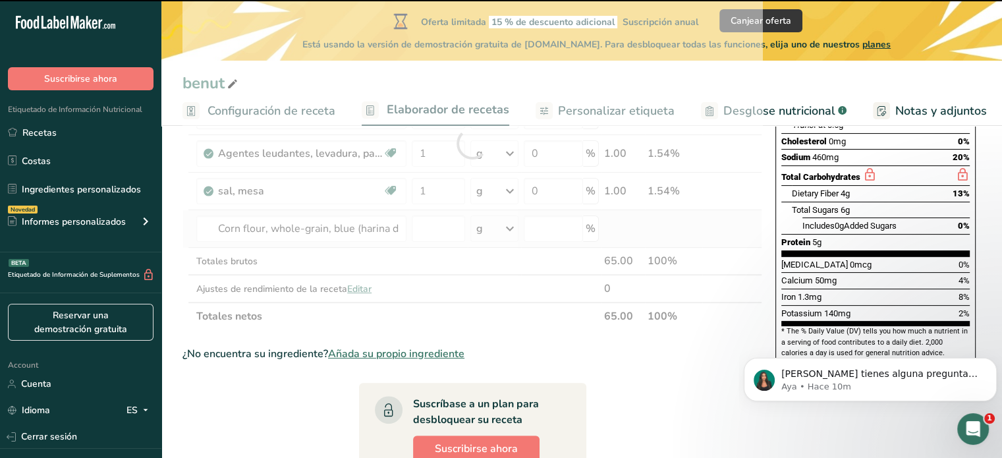
type input "0"
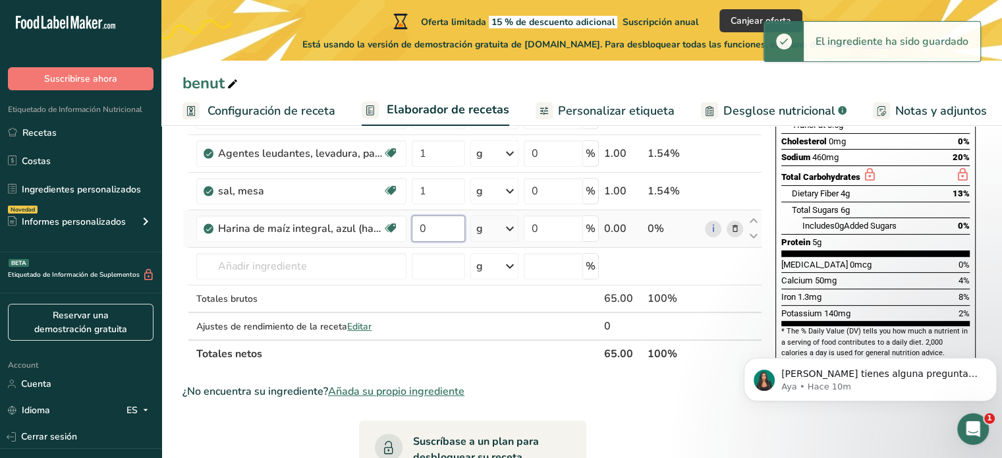
click at [446, 226] on input "0" at bounding box center [438, 229] width 53 height 26
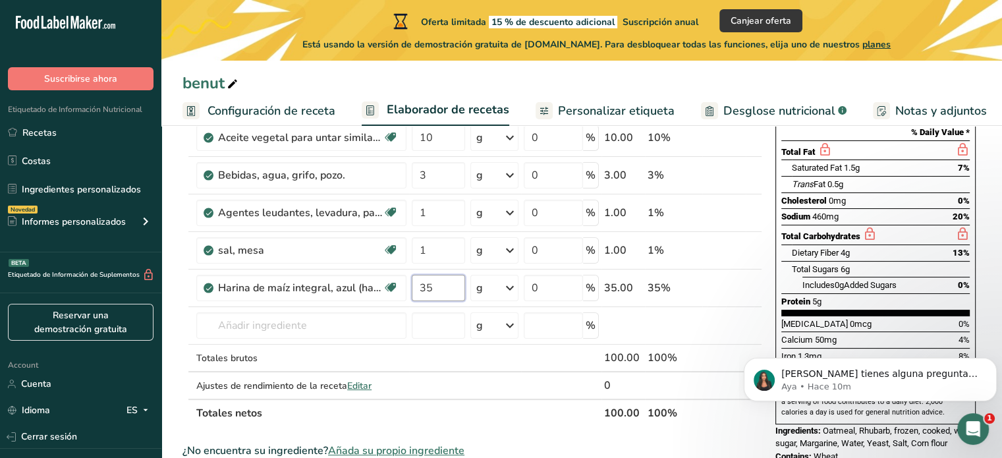
scroll to position [188, 0]
type input "35"
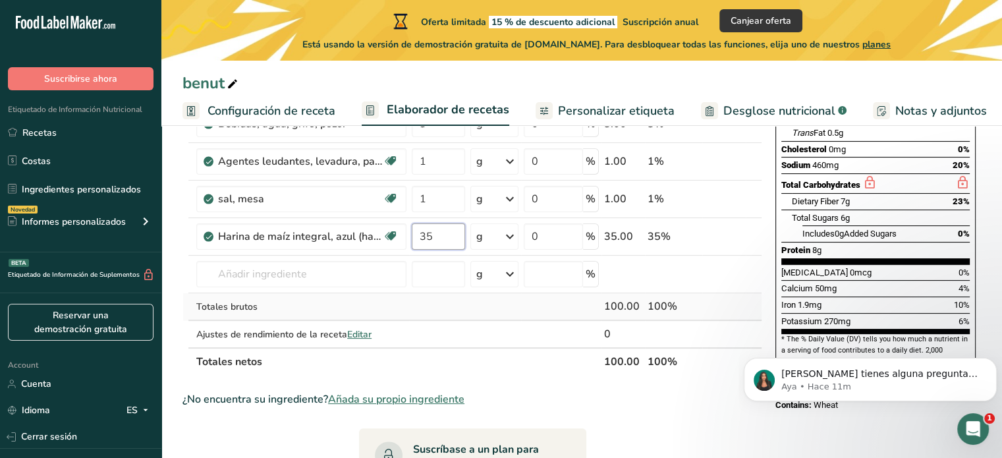
scroll to position [237, 0]
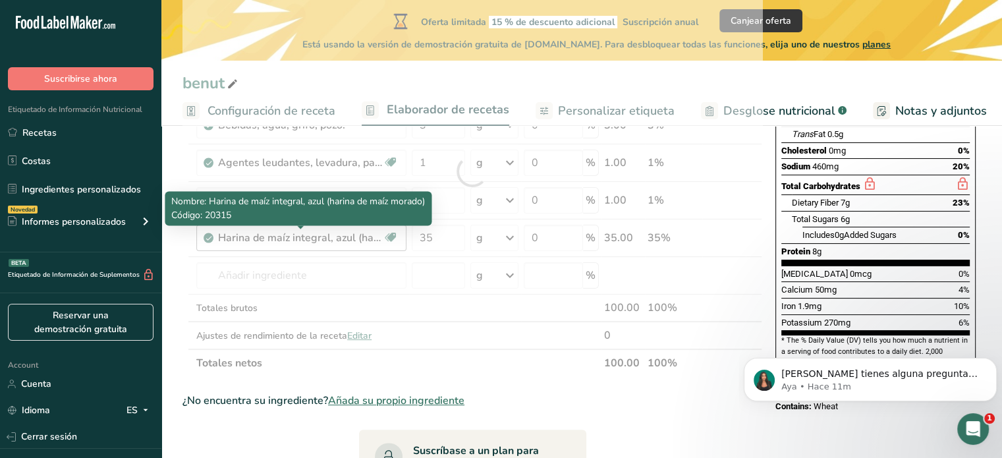
click at [320, 241] on div "Ingrediente * Cantidad * Unidad * Desperdicio * .a-a{fill:#347362;}.b-a{fill:#f…" at bounding box center [473, 171] width 580 height 411
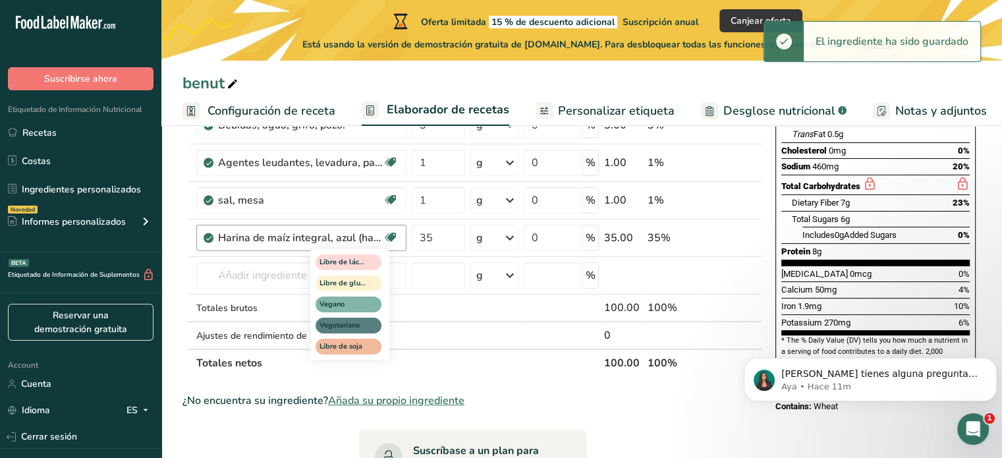
click at [393, 239] on icon at bounding box center [390, 237] width 13 height 20
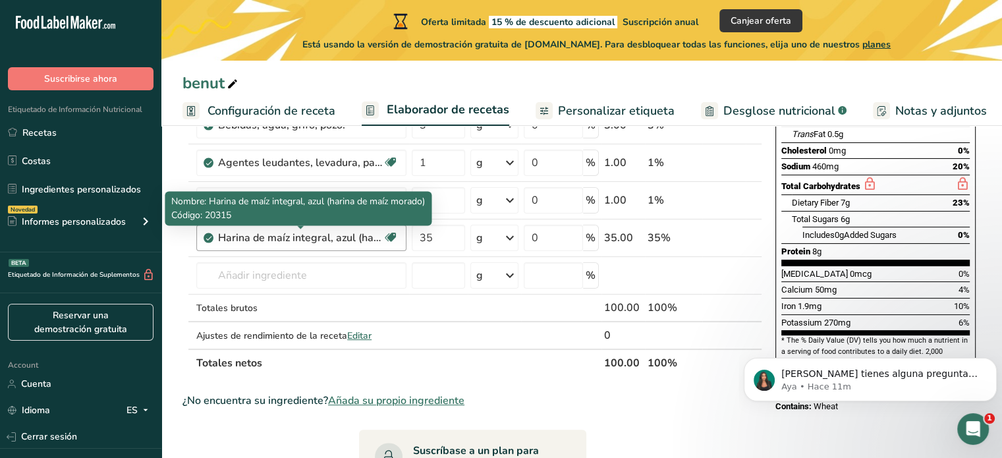
click at [236, 237] on div "Harina de maíz integral, azul (harina de maíz morado)" at bounding box center [300, 238] width 165 height 16
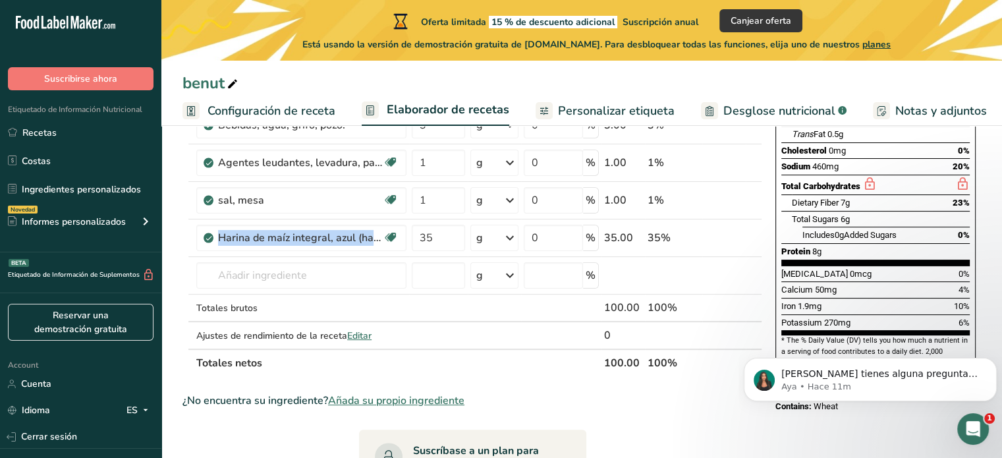
drag, startPoint x: 369, startPoint y: 239, endPoint x: 183, endPoint y: 229, distance: 186.1
click at [183, 229] on tr "Harina de maíz integral, azul (harina de maíz morado) Libre de lácteos Libre de…" at bounding box center [472, 238] width 579 height 38
click at [733, 237] on icon at bounding box center [734, 238] width 9 height 14
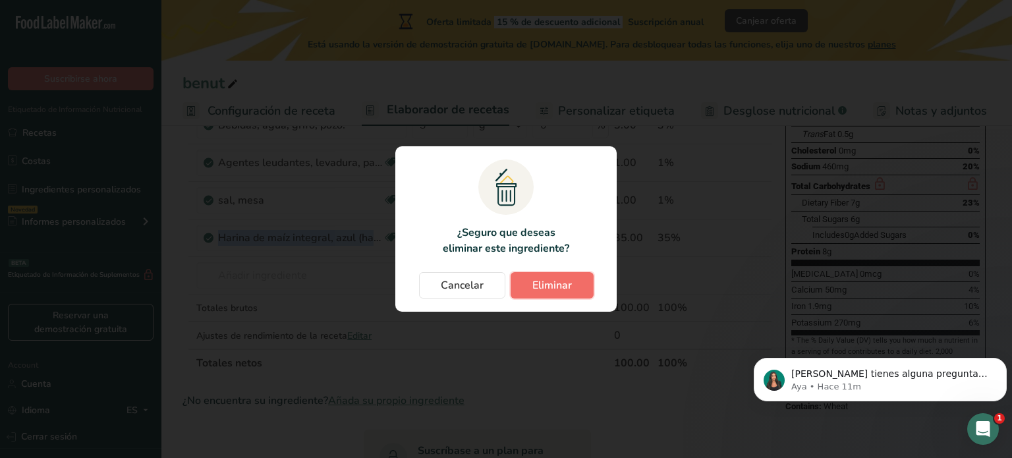
click at [564, 285] on span "Eliminar" at bounding box center [553, 285] width 40 height 16
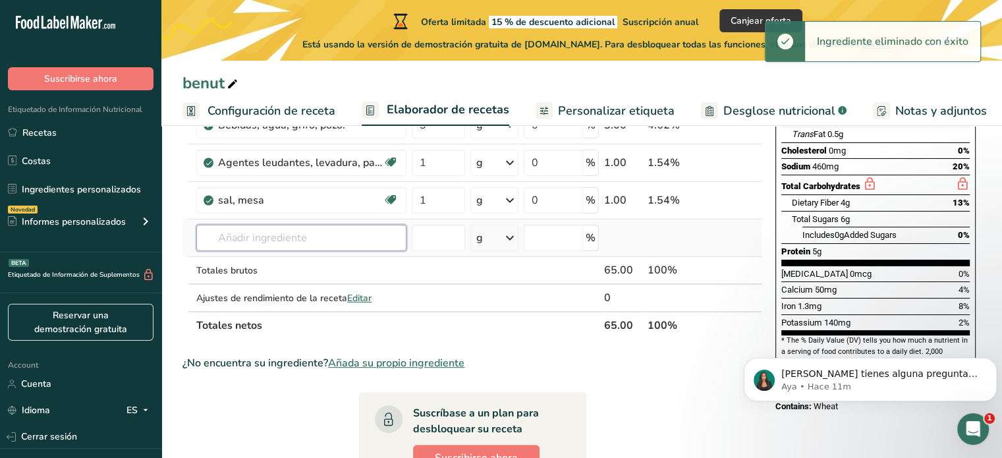
click at [316, 229] on input "text" at bounding box center [301, 238] width 210 height 26
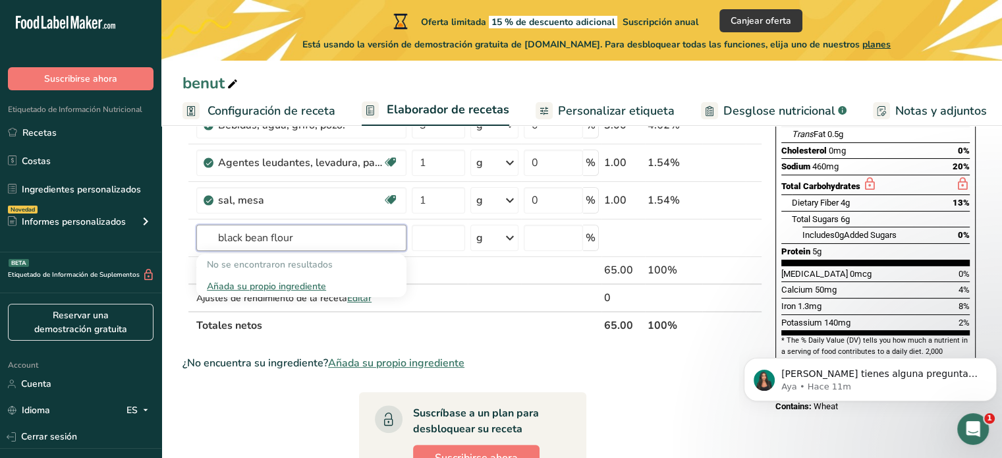
type input "black bean flour"
click at [451, 321] on th "Totales netos" at bounding box center [398, 325] width 408 height 28
click at [330, 243] on input "text" at bounding box center [301, 238] width 210 height 26
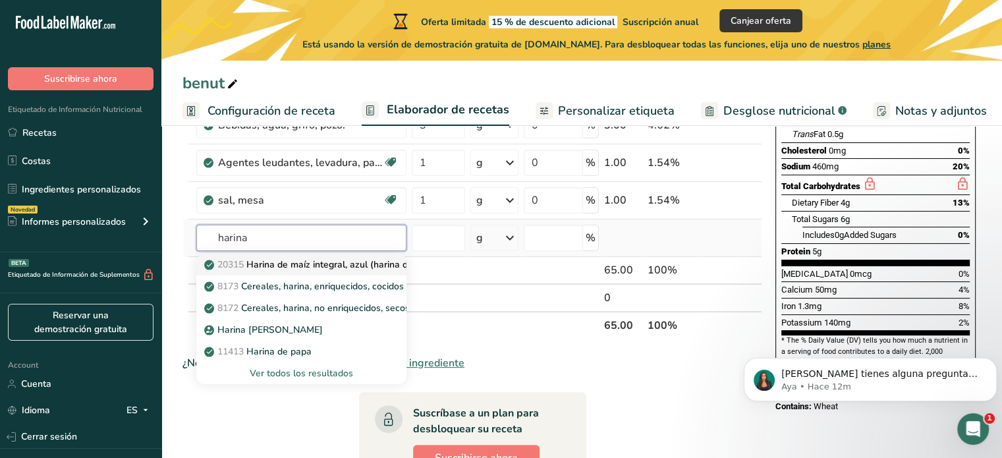
type input "harina"
click at [326, 268] on p "20315 Harina de maíz integral, azul (harina de maíz morado)" at bounding box center [340, 265] width 267 height 14
type input "Corn flour, whole-grain, blue (harina de maiz morado)"
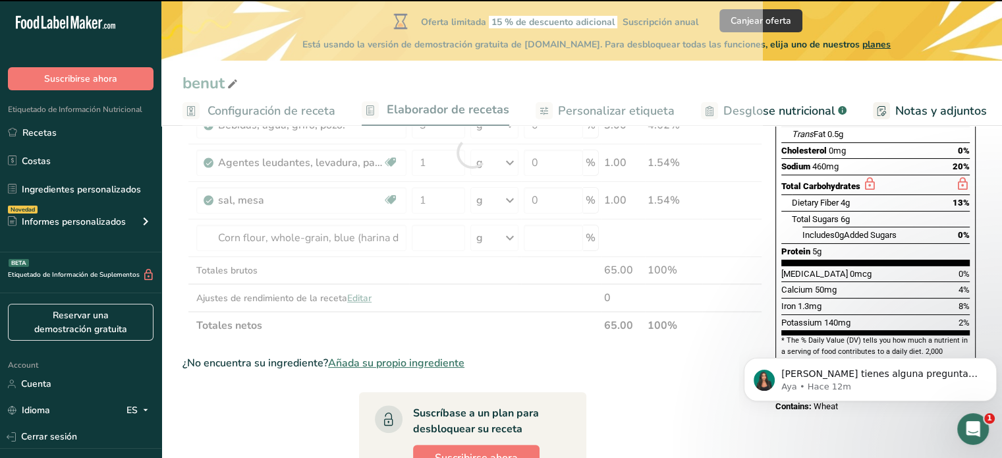
type input "0"
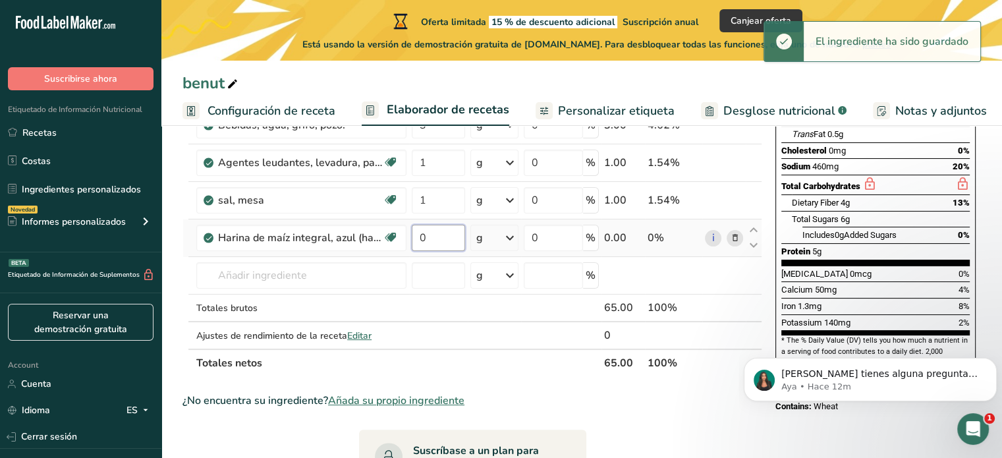
click at [446, 234] on input "0" at bounding box center [438, 238] width 53 height 26
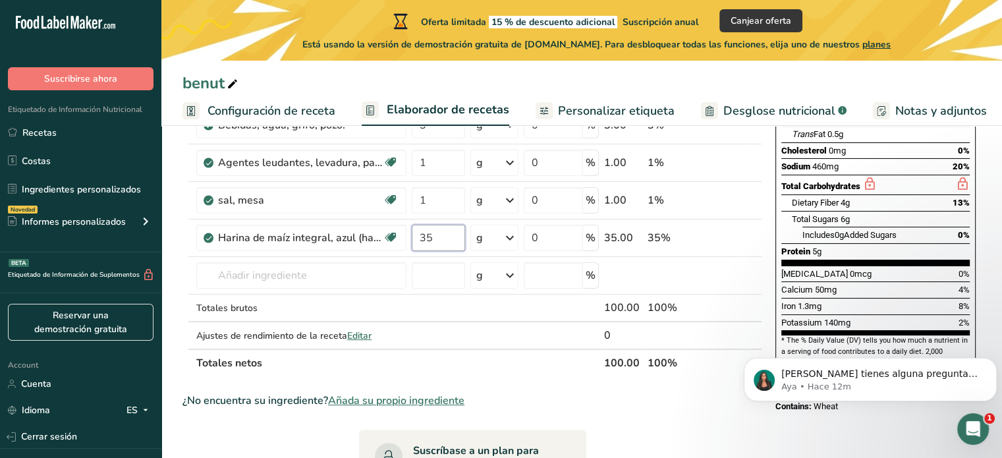
type input "35"
click at [492, 368] on div "Ingrediente * Cantidad * Unidad * Desperdicio * .a-a{fill:#347362;}.b-a{fill:#f…" at bounding box center [473, 171] width 580 height 411
click at [465, 393] on span "Añada su propio ingrediente" at bounding box center [396, 401] width 136 height 16
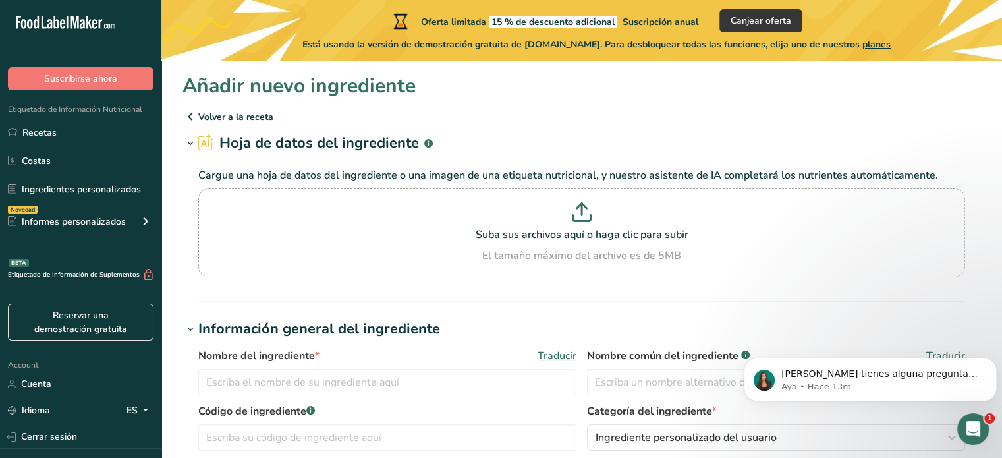
click at [245, 123] on p "Volver a la receta" at bounding box center [582, 117] width 799 height 16
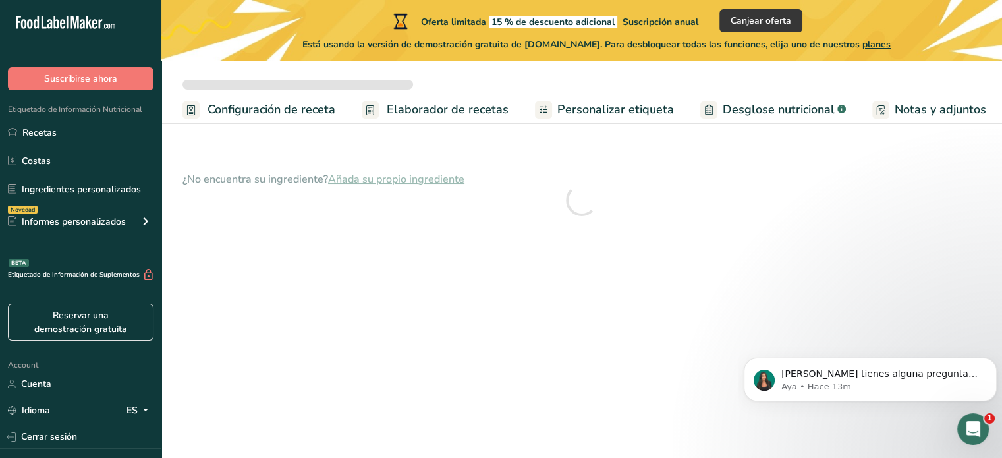
click at [559, 113] on span "Personalizar etiqueta" at bounding box center [616, 110] width 117 height 18
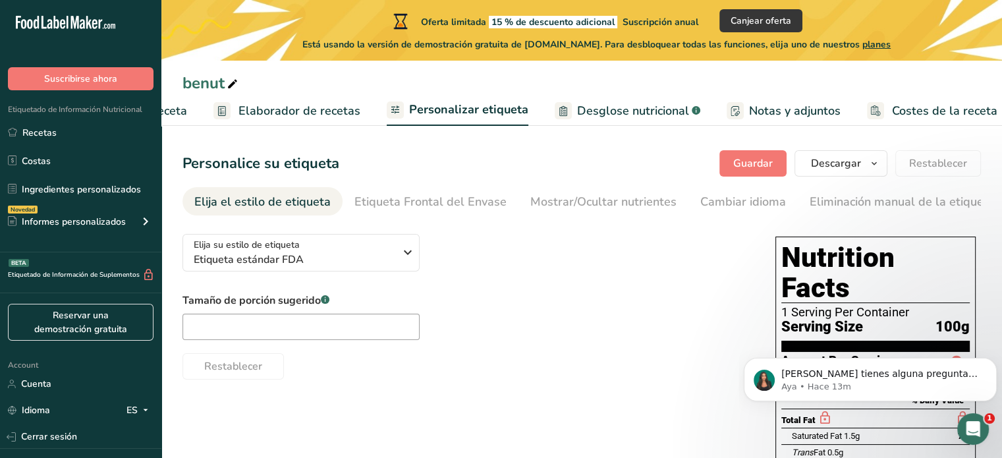
scroll to position [0, 158]
click at [395, 322] on input "text" at bounding box center [301, 327] width 237 height 26
click at [649, 107] on span "Desglose nutricional" at bounding box center [623, 111] width 112 height 18
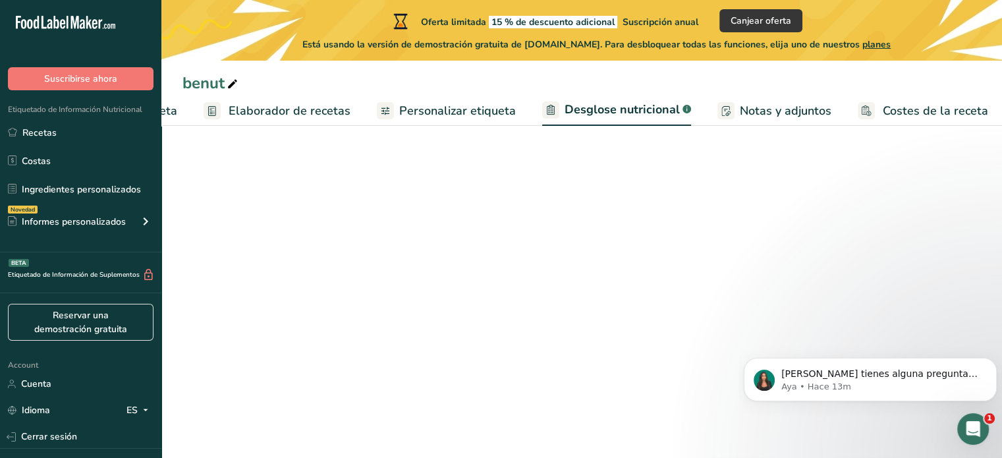
select select "Calories"
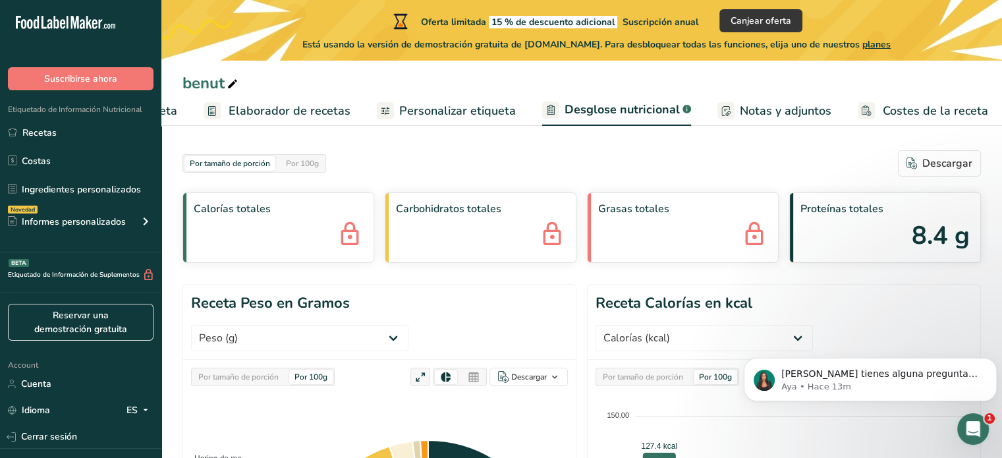
click at [770, 107] on span "Notas y adjuntos" at bounding box center [786, 111] width 92 height 18
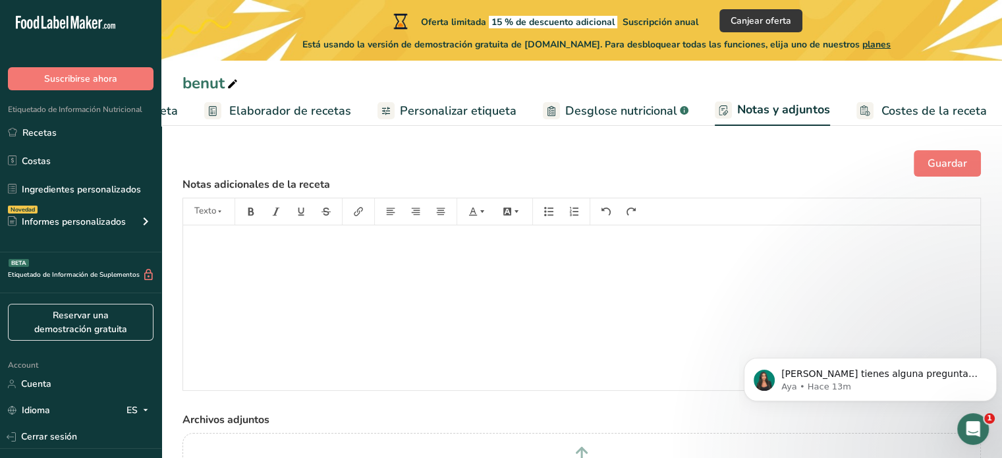
click at [904, 105] on span "Costes de la receta" at bounding box center [934, 111] width 105 height 18
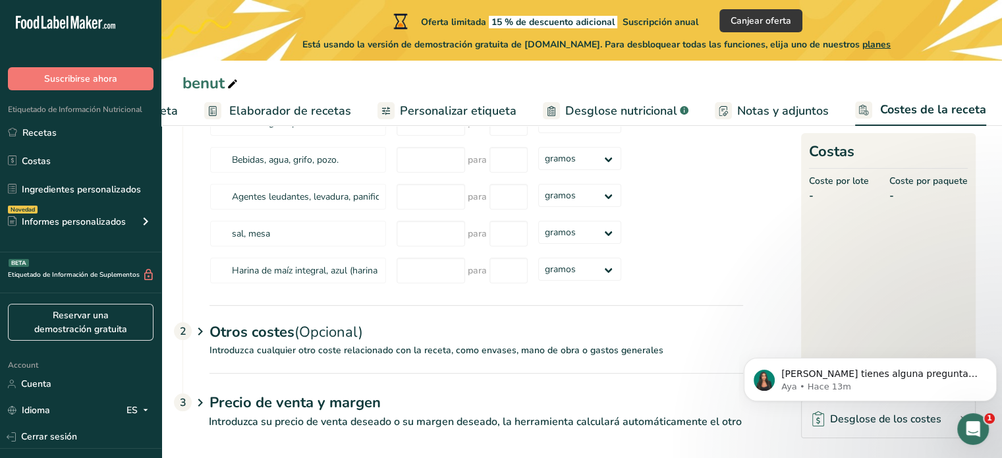
scroll to position [217, 0]
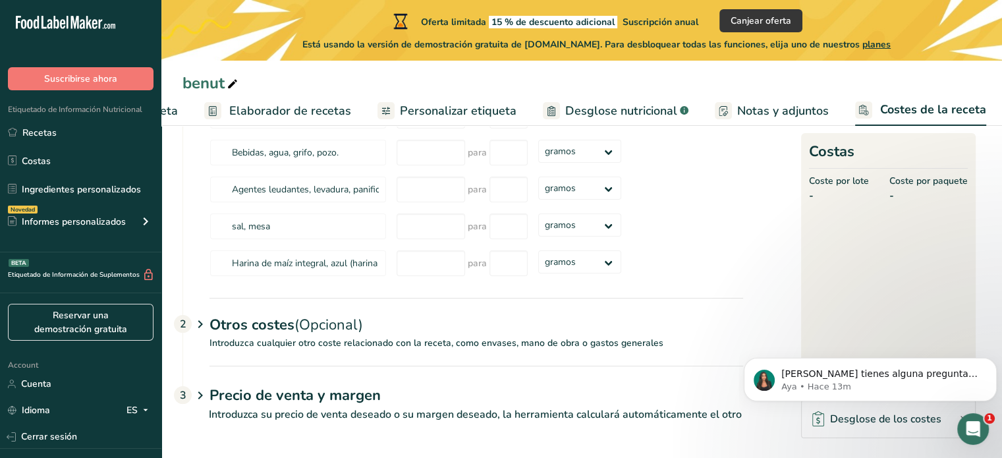
click at [515, 333] on div "Otros costes (Opcional) 2" at bounding box center [477, 317] width 534 height 38
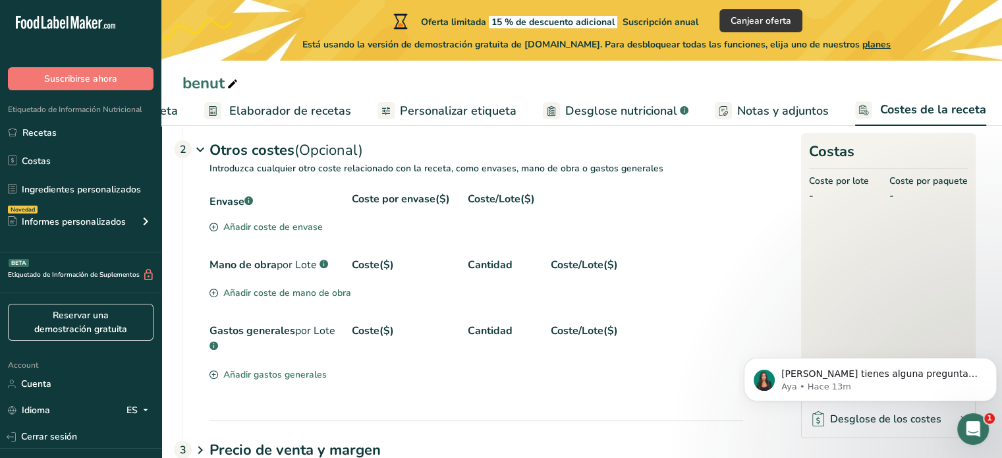
scroll to position [447, 0]
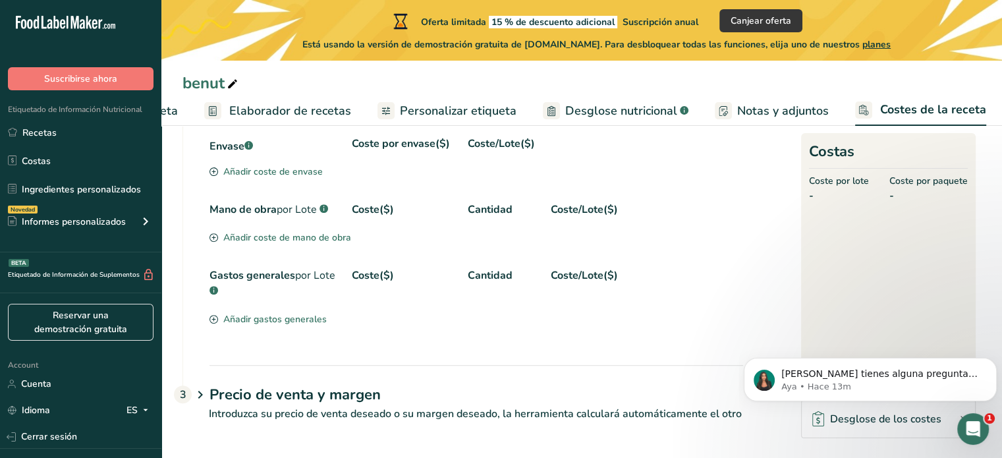
click at [422, 396] on h1 "Precio de venta y margen" at bounding box center [477, 395] width 534 height 22
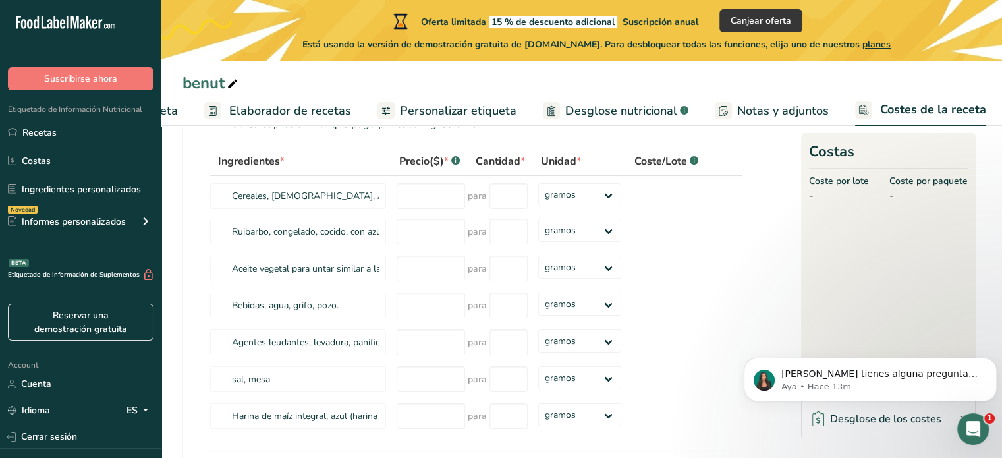
scroll to position [0, 0]
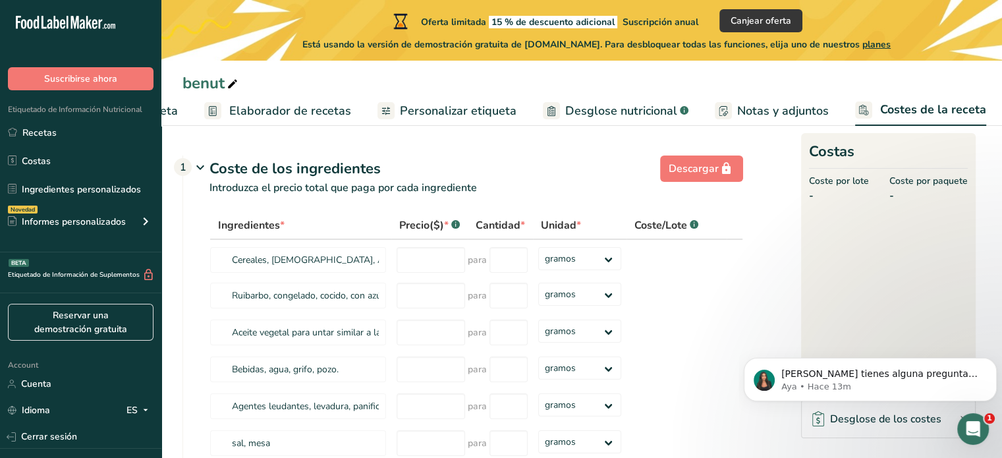
click at [803, 106] on span "Notas y adjuntos" at bounding box center [784, 111] width 92 height 18
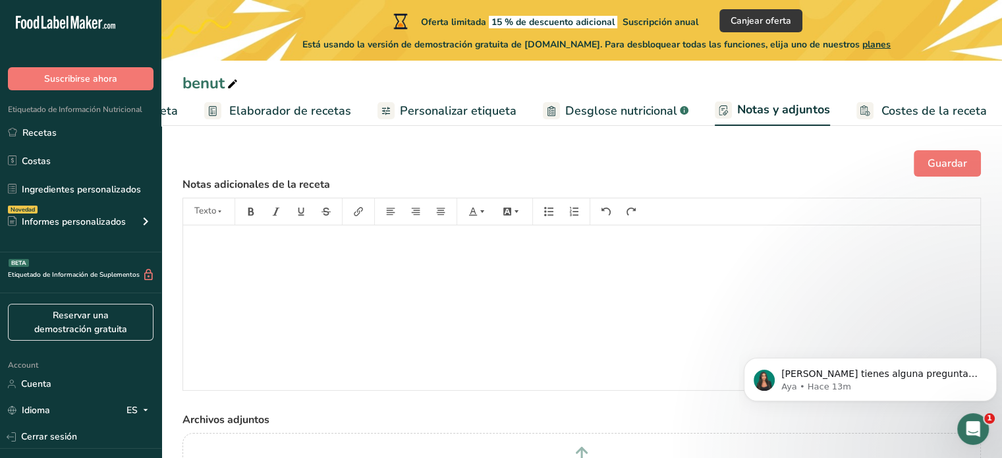
click at [648, 116] on span "Desglose nutricional" at bounding box center [621, 111] width 112 height 18
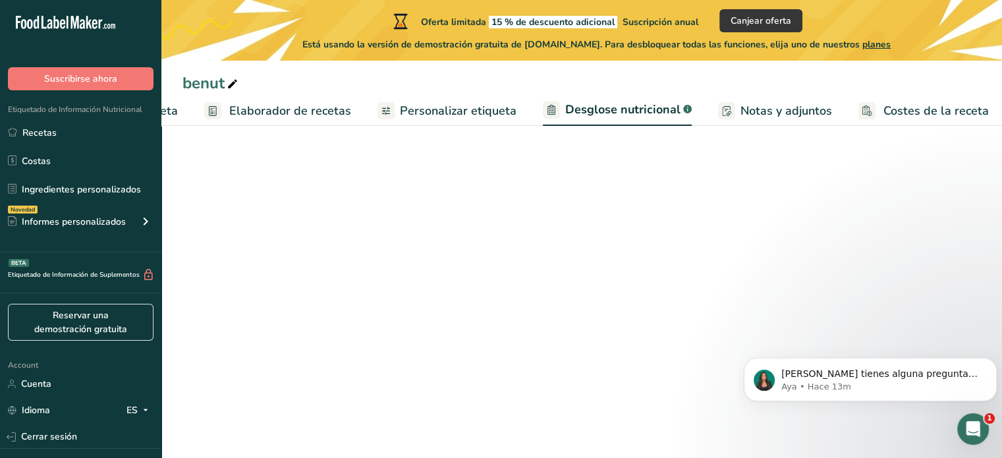
scroll to position [0, 158]
select select "Calories"
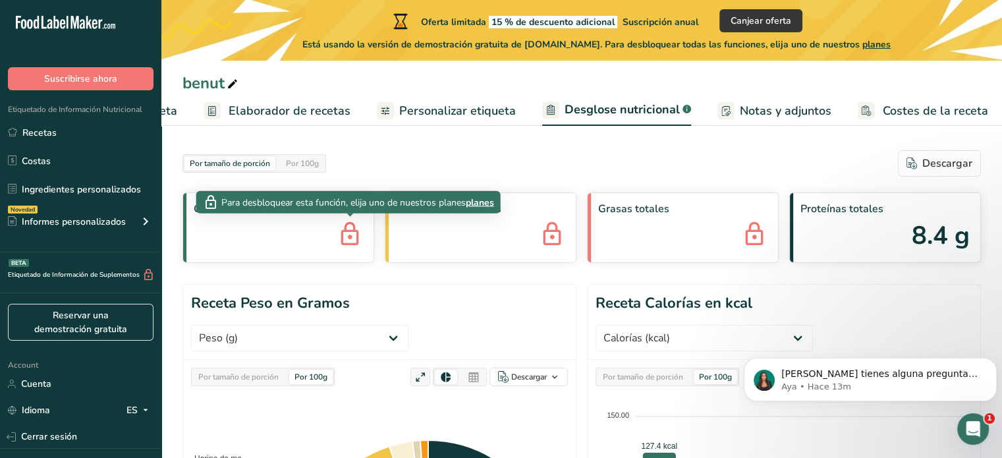
click at [355, 248] on icon at bounding box center [350, 235] width 26 height 36
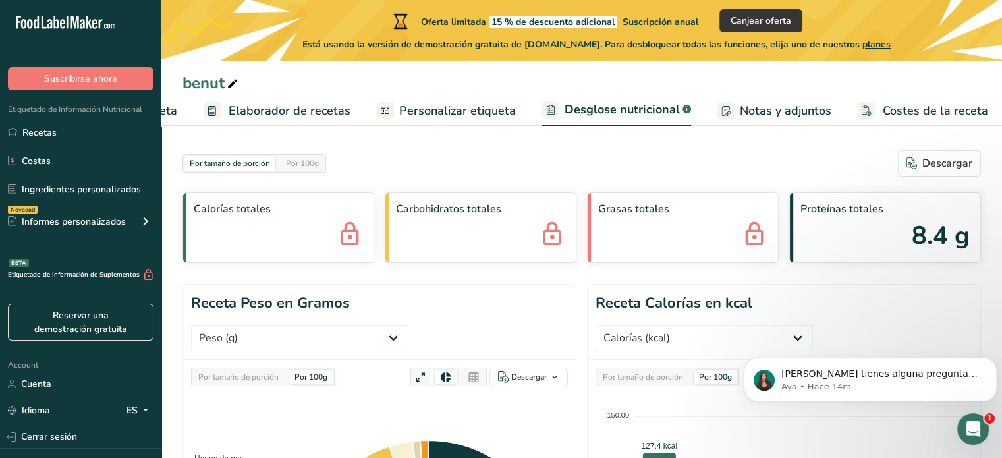
click at [476, 100] on link "Personalizar etiqueta" at bounding box center [446, 111] width 139 height 30
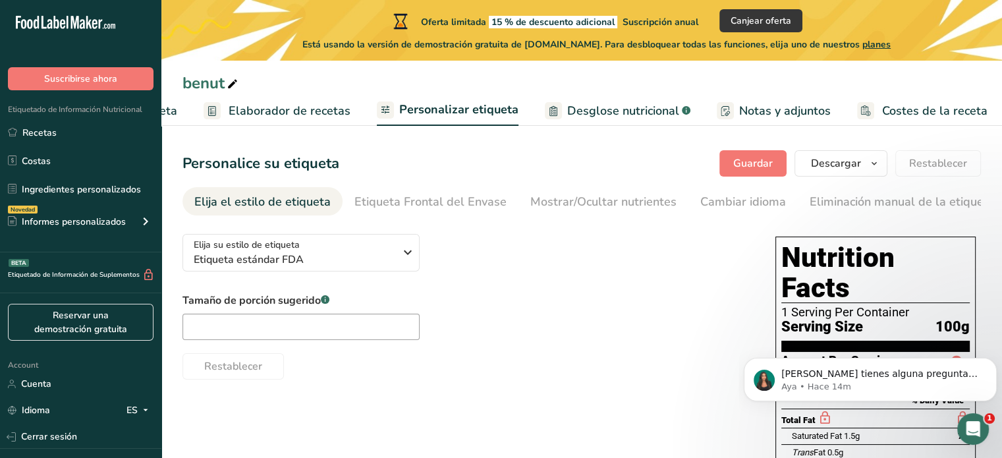
click at [310, 110] on span "Elaborador de recetas" at bounding box center [290, 111] width 122 height 18
